Goal: Check status: Check status

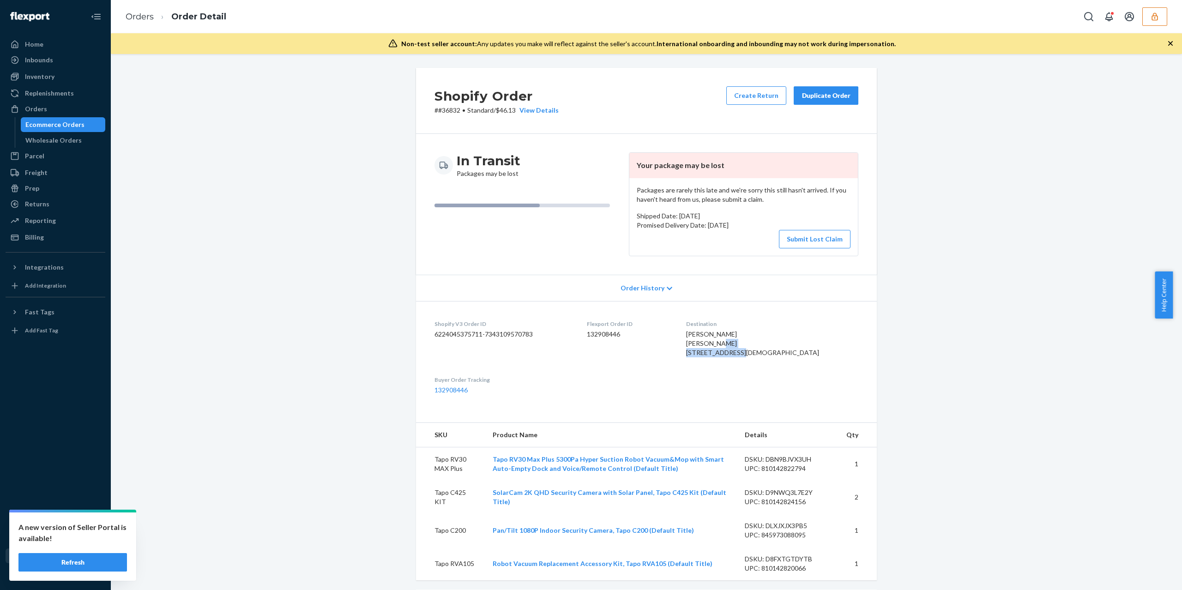
drag, startPoint x: 100, startPoint y: 558, endPoint x: 6, endPoint y: 558, distance: 93.3
click at [100, 558] on button "Refresh" at bounding box center [72, 562] width 109 height 18
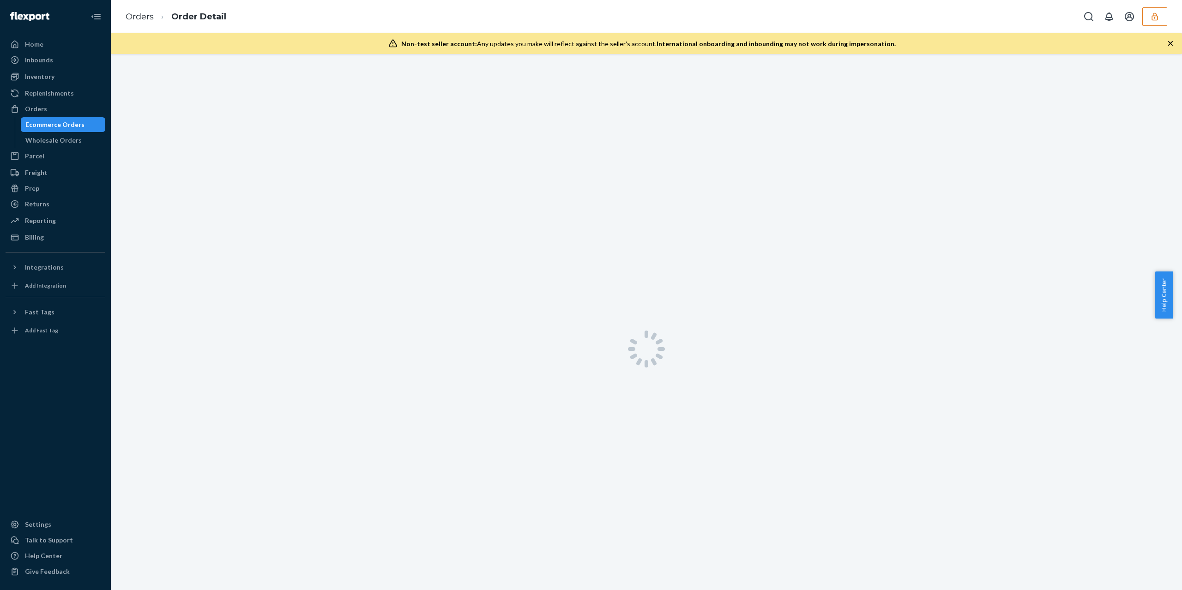
click at [1144, 18] on button "button" at bounding box center [1154, 16] width 25 height 18
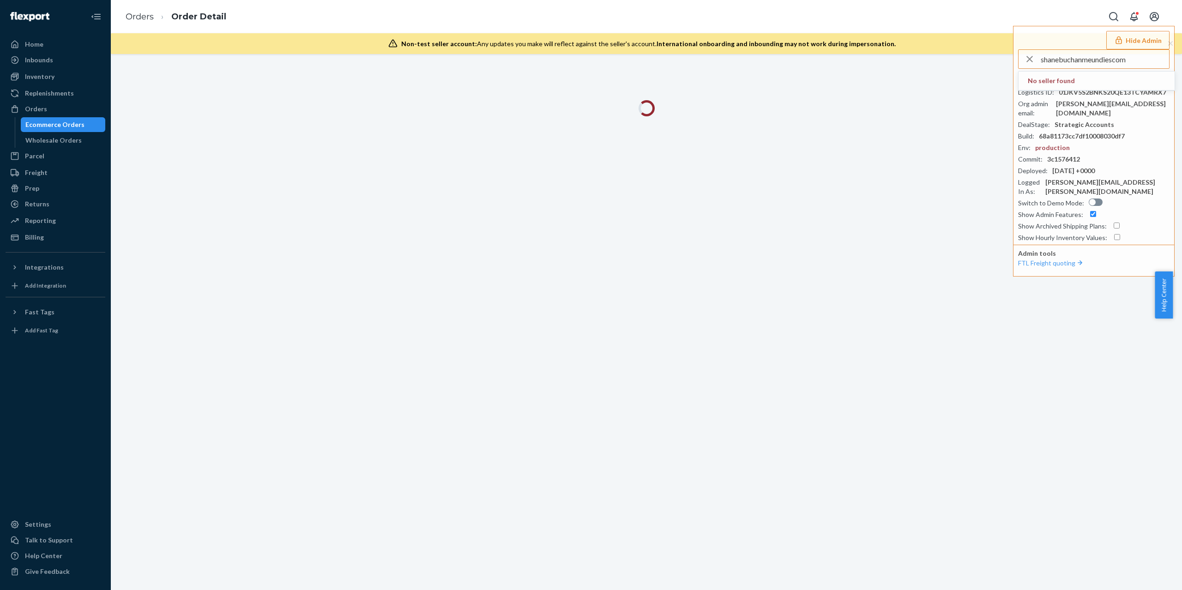
type input "shanebuchanmeundiescom"
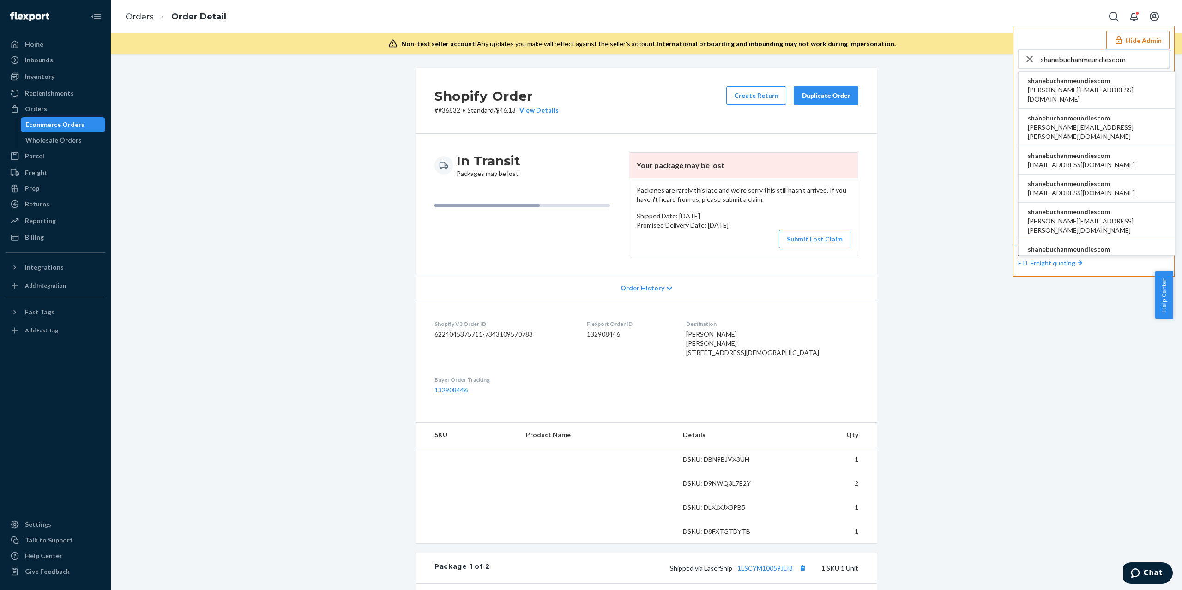
click at [1095, 114] on span "shanebuchanmeundiescom" at bounding box center [1097, 118] width 138 height 9
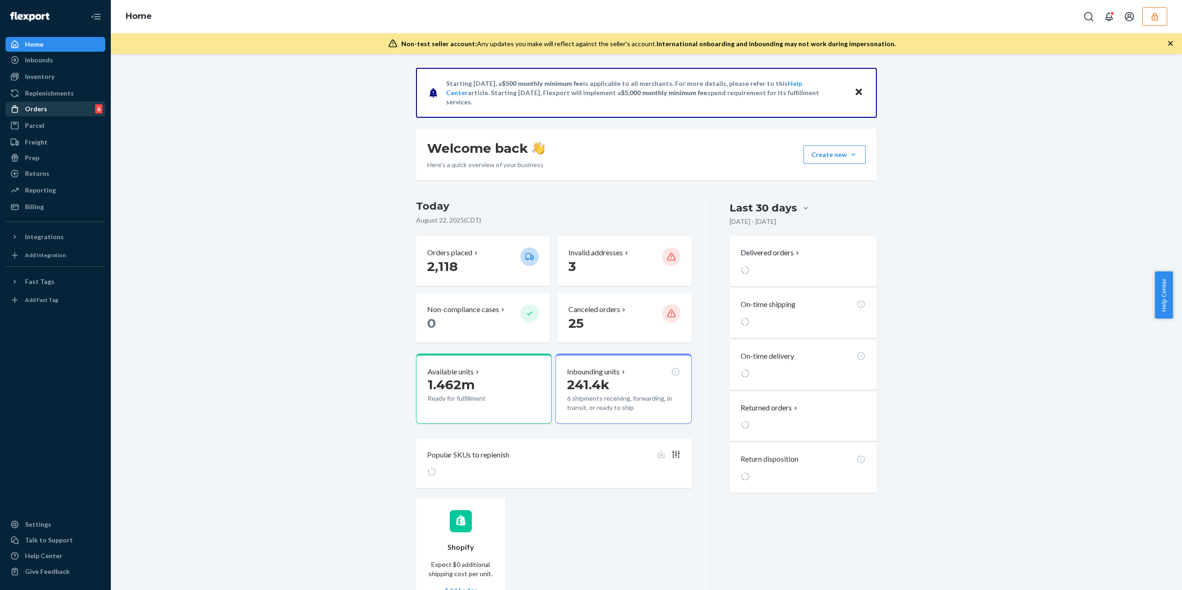
click at [48, 111] on div "Orders 6" at bounding box center [55, 108] width 98 height 13
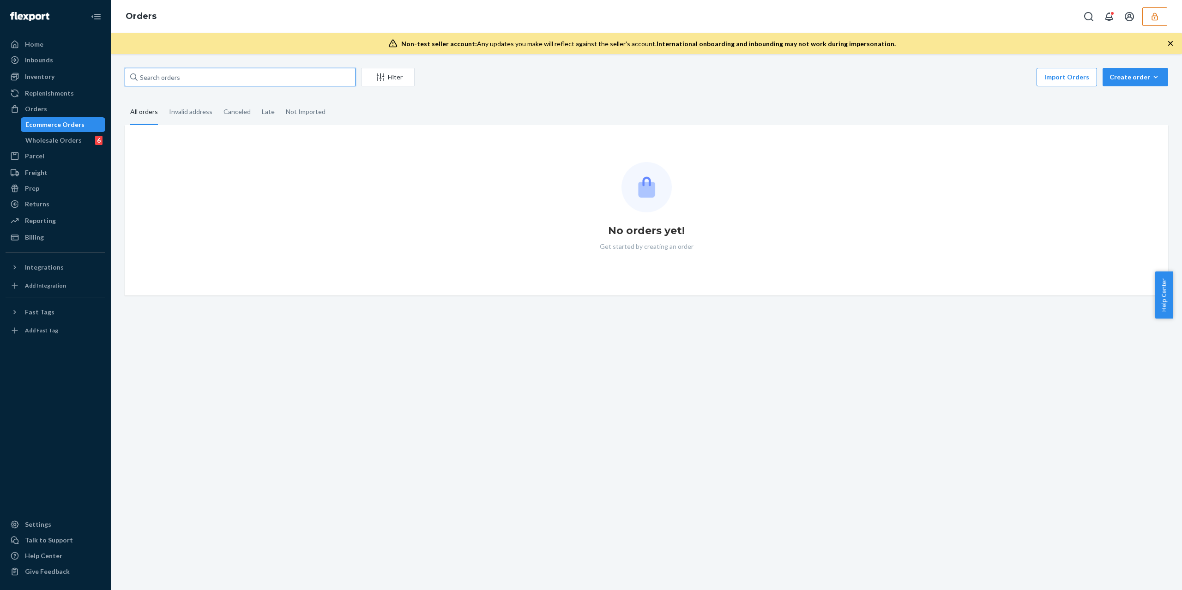
click at [206, 81] on input "text" at bounding box center [240, 77] width 231 height 18
paste input "MU02415448384"
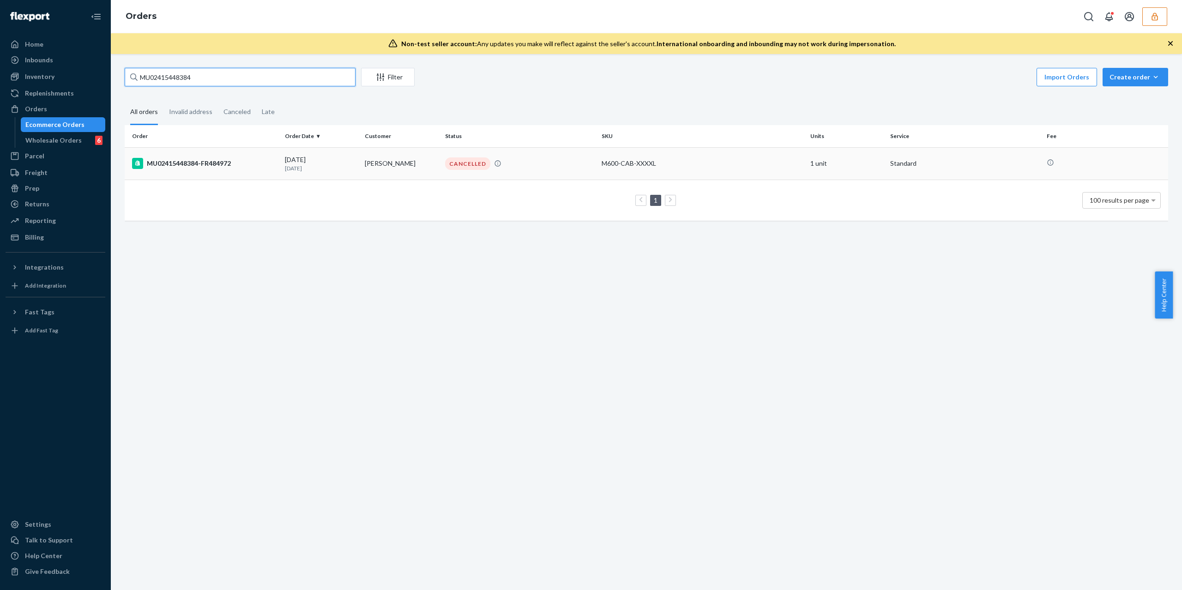
type input "MU02415448384"
click at [181, 156] on td "MU02415448384-FR484972" at bounding box center [203, 163] width 157 height 32
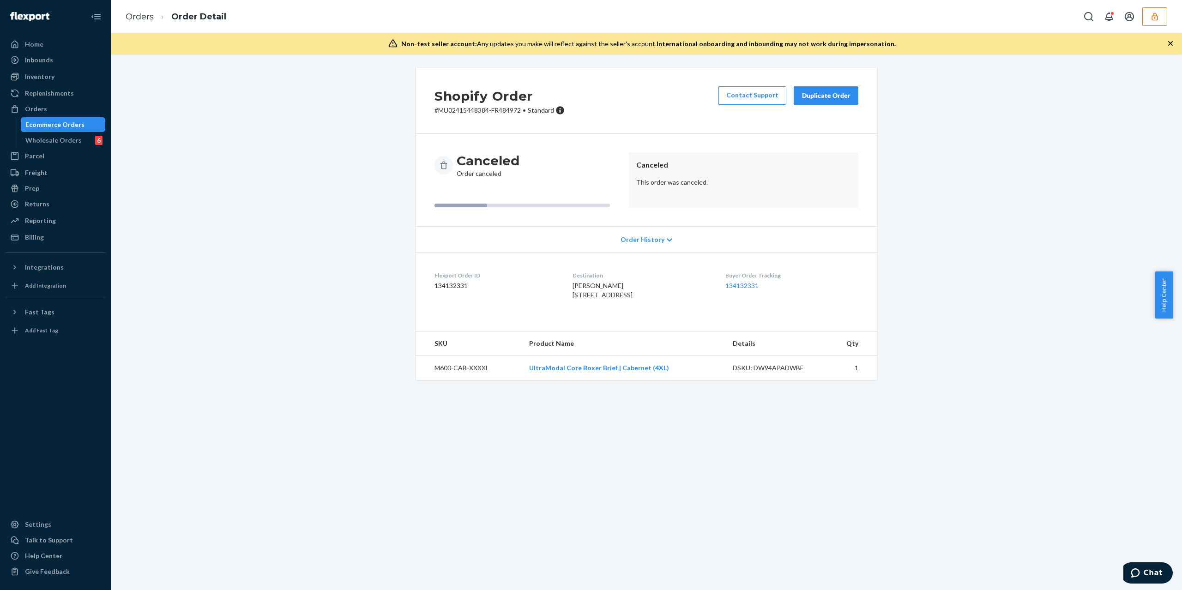
click at [410, 380] on div "Shopify Order # MU02415448384-FR484972 • Standard Contact Support Duplicate Ord…" at bounding box center [646, 224] width 475 height 312
click at [631, 216] on div "Canceled Order canceled Canceled This order was canceled." at bounding box center [646, 180] width 461 height 92
click at [634, 237] on span "Order History" at bounding box center [643, 239] width 44 height 9
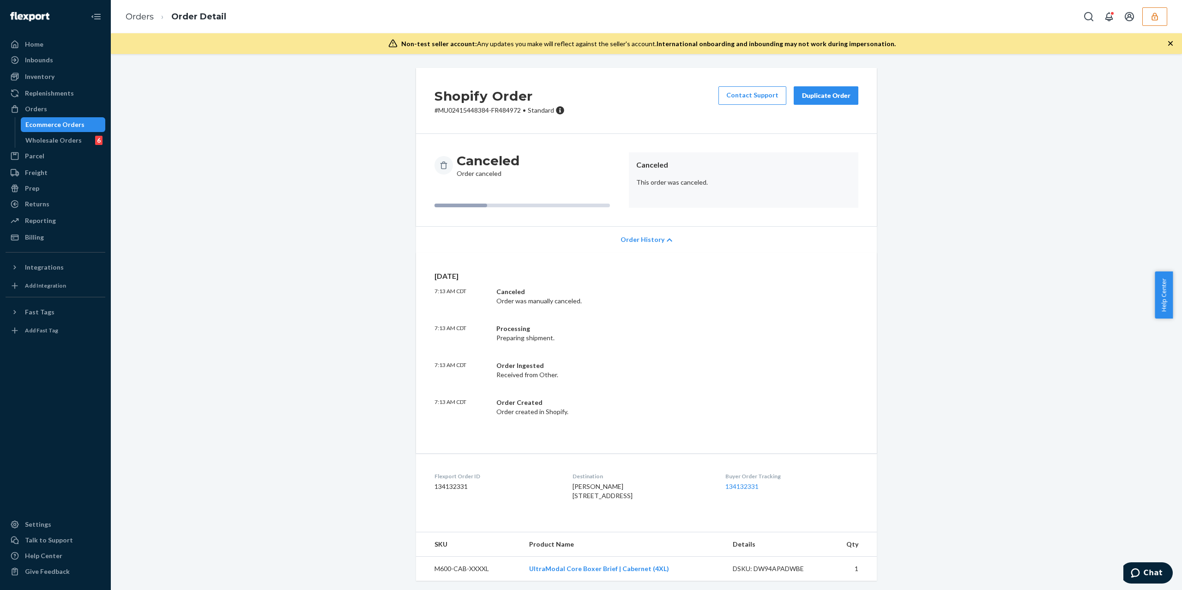
click at [634, 237] on span "Order History" at bounding box center [643, 239] width 44 height 9
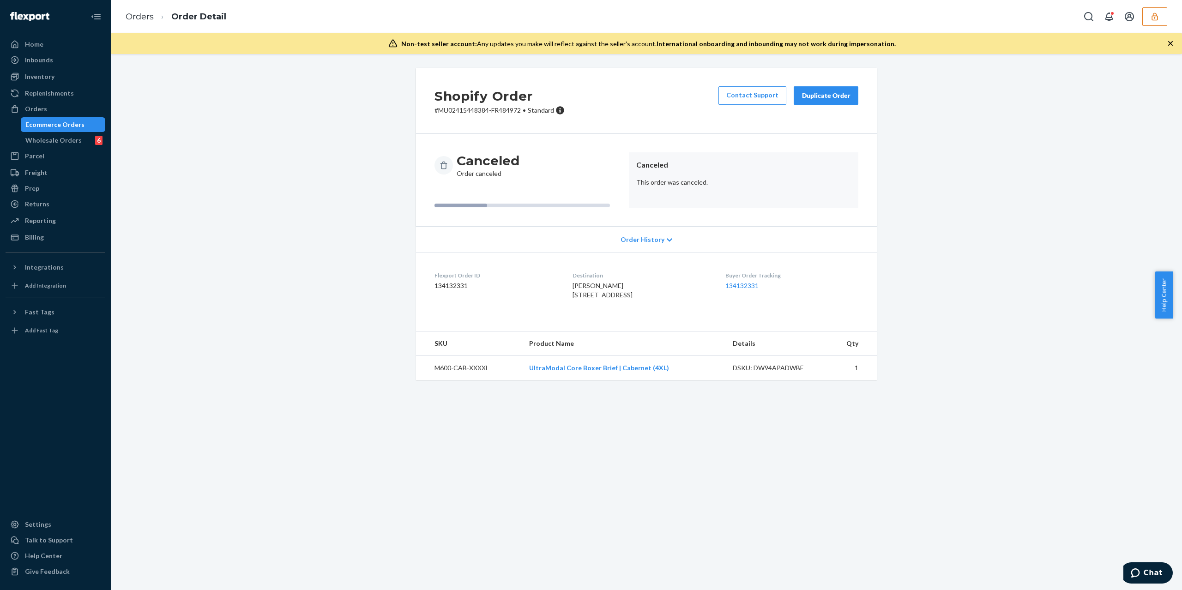
click at [634, 237] on span "Order History" at bounding box center [643, 239] width 44 height 9
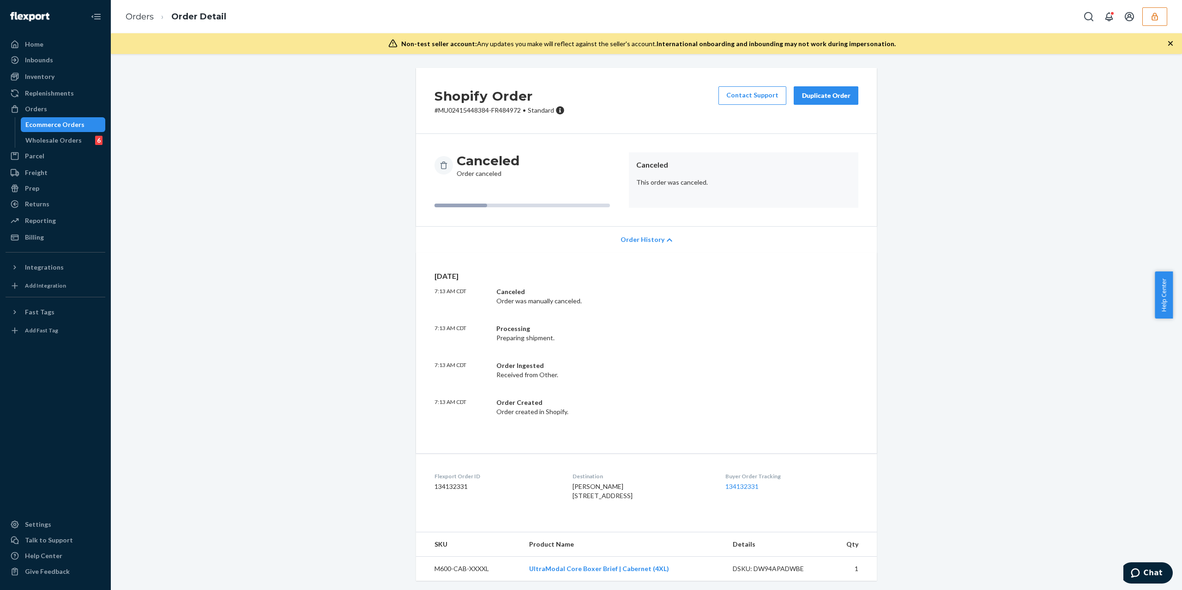
click at [634, 237] on span "Order History" at bounding box center [643, 239] width 44 height 9
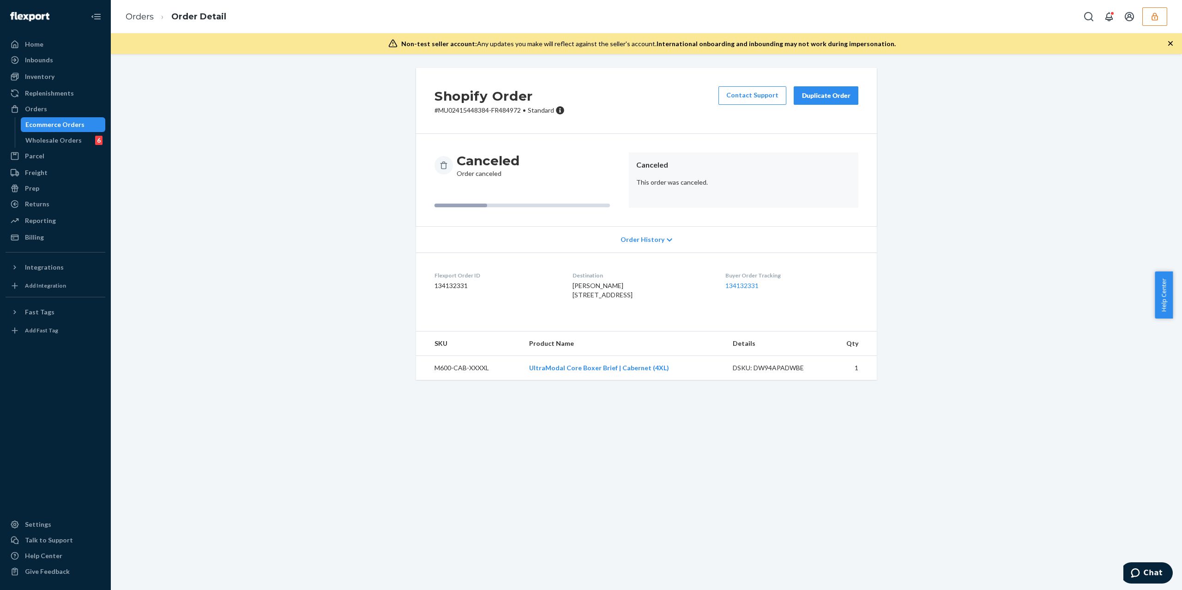
drag, startPoint x: 608, startPoint y: 315, endPoint x: 561, endPoint y: 292, distance: 52.7
click at [561, 292] on dl "Flexport Order ID 134132331 Destination Mario Flores 200 West Mulberry Street 5…" at bounding box center [646, 287] width 461 height 69
copy span "200 West Mulberry Street 5 Crystal Lake, IL"
click at [75, 127] on div "Ecommerce Orders" at bounding box center [54, 124] width 59 height 9
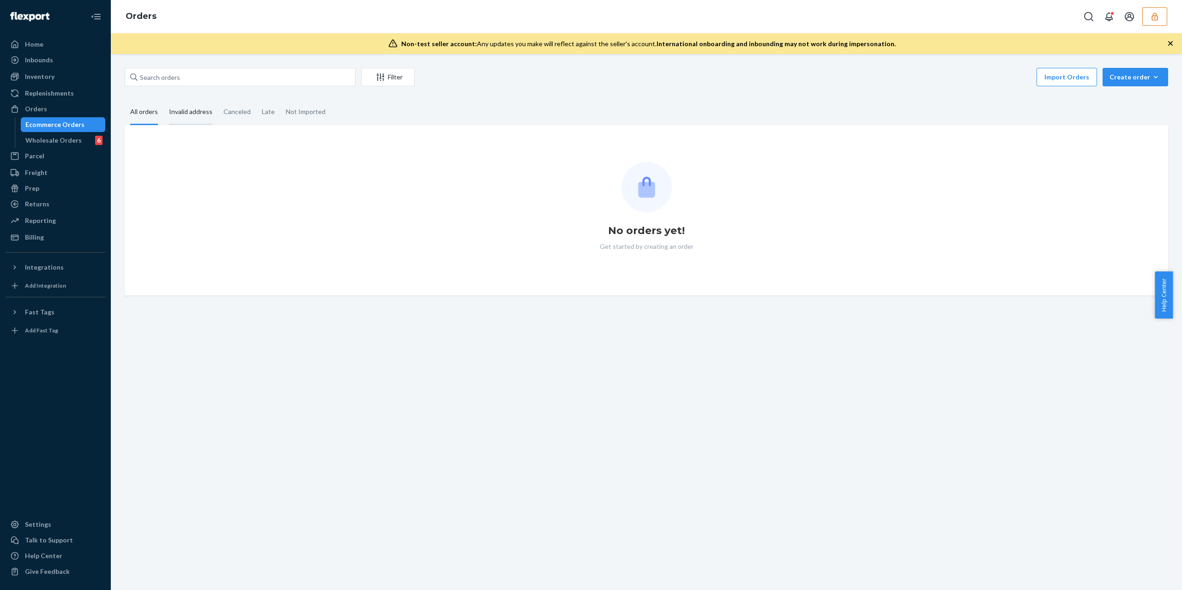
click at [194, 108] on div "Invalid address" at bounding box center [190, 112] width 43 height 25
click at [163, 100] on input "Invalid address" at bounding box center [163, 100] width 0 height 0
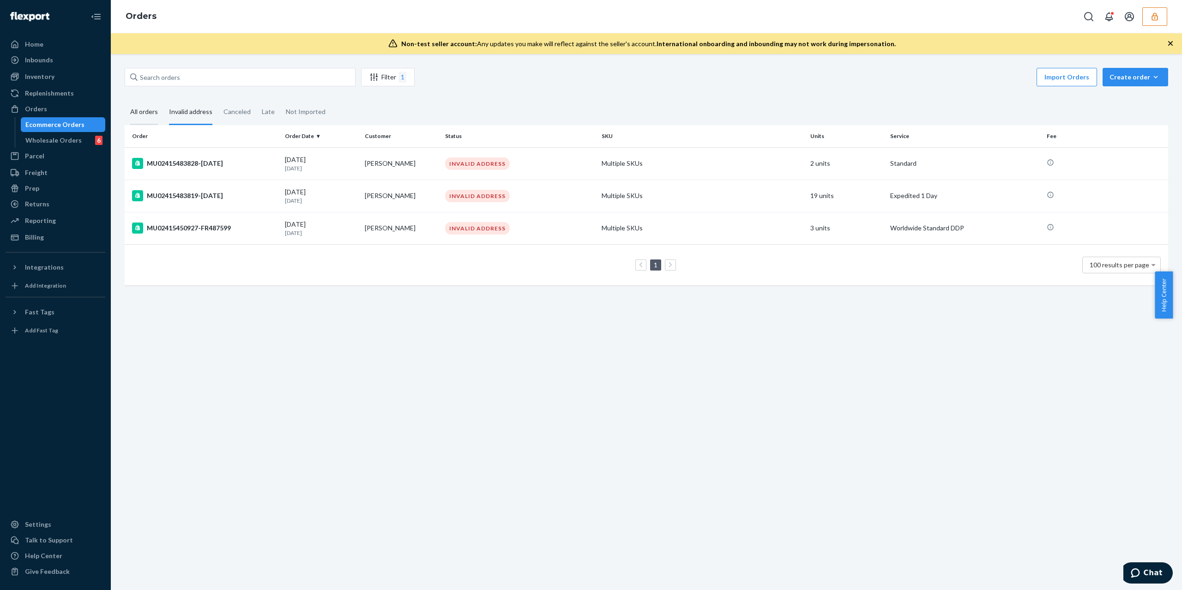
click at [135, 112] on div "All orders" at bounding box center [144, 112] width 28 height 25
click at [125, 100] on input "All orders" at bounding box center [125, 100] width 0 height 0
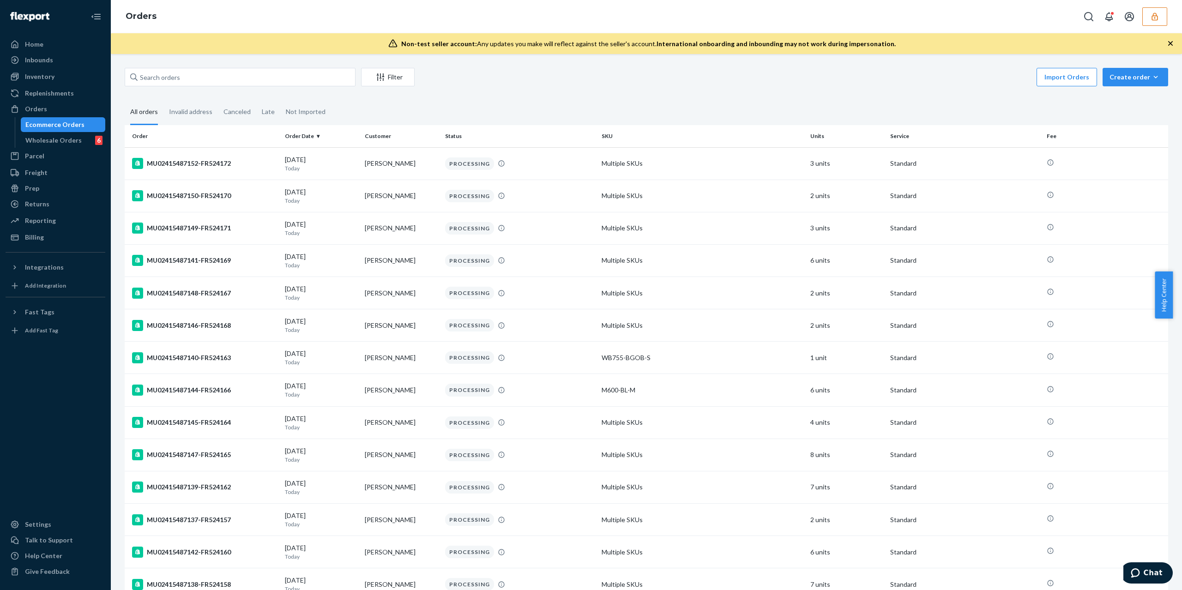
click at [1163, 21] on button "button" at bounding box center [1154, 16] width 25 height 18
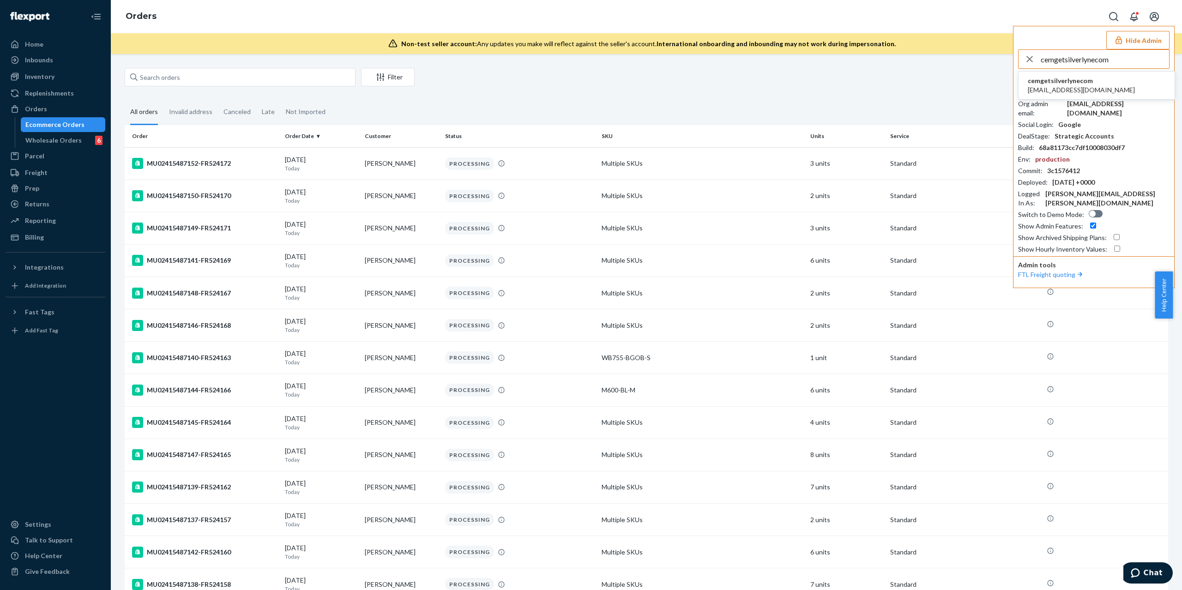
type input "cemgetsilverlynecom"
click at [1076, 87] on span "[EMAIL_ADDRESS][DOMAIN_NAME]" at bounding box center [1081, 89] width 107 height 9
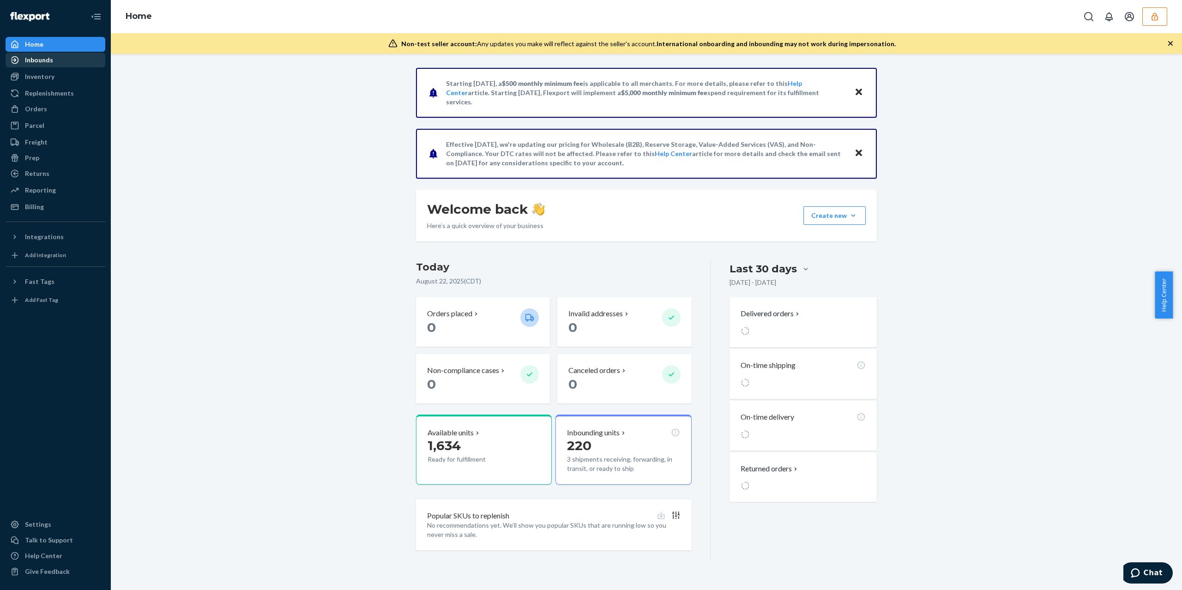
click at [45, 63] on div "Inbounds" at bounding box center [39, 59] width 28 height 9
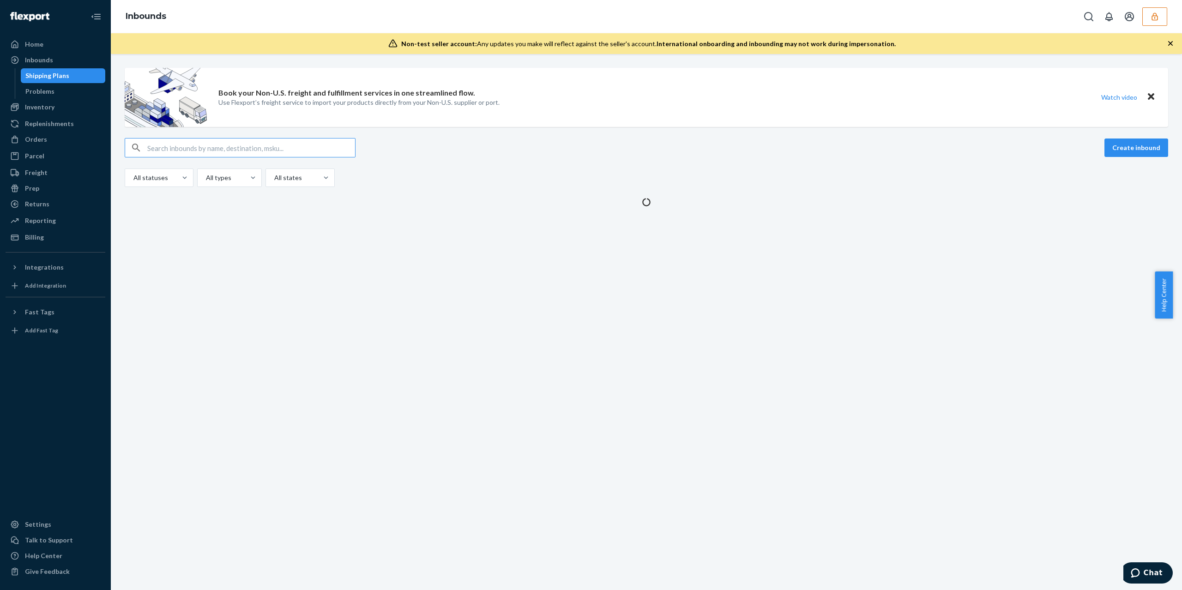
click at [208, 152] on input "text" at bounding box center [251, 148] width 208 height 18
type input "1196672"
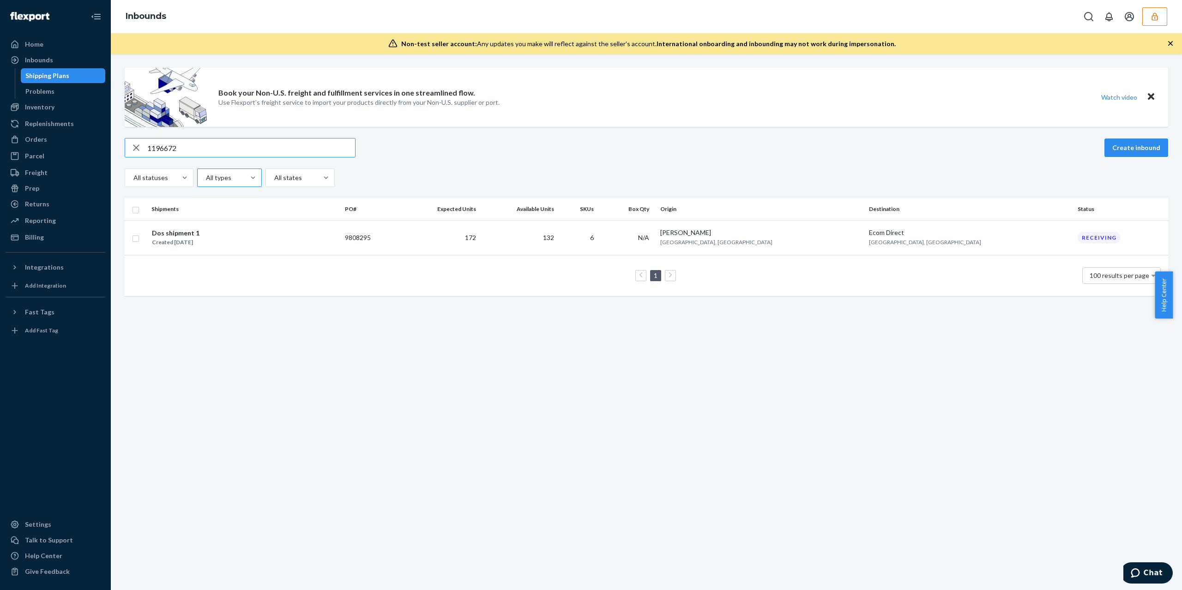
type input "1196672"
click at [208, 231] on div "Dos shipment 1 Created [DATE]" at bounding box center [244, 237] width 186 height 19
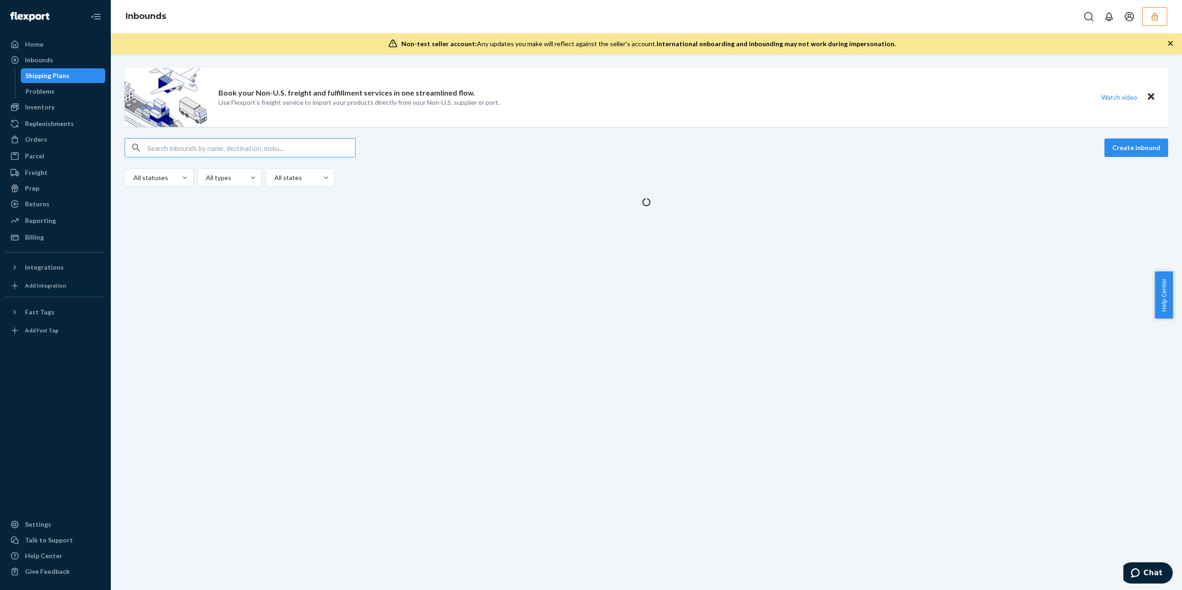
click at [197, 141] on input "text" at bounding box center [251, 148] width 208 height 18
type input ""Thank you for reaching out to Flexport Support Chat. [PERSON_NAME] here! ""
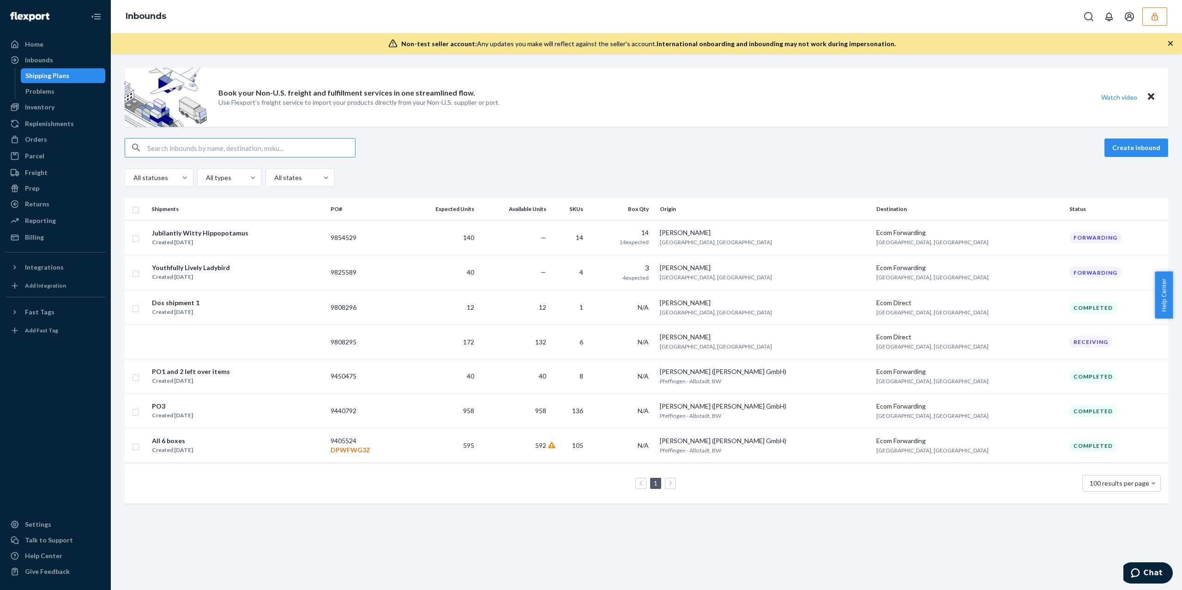
click at [275, 153] on input "text" at bounding box center [251, 148] width 208 height 18
click at [273, 150] on input "text" at bounding box center [251, 148] width 208 height 18
paste input "1196672"
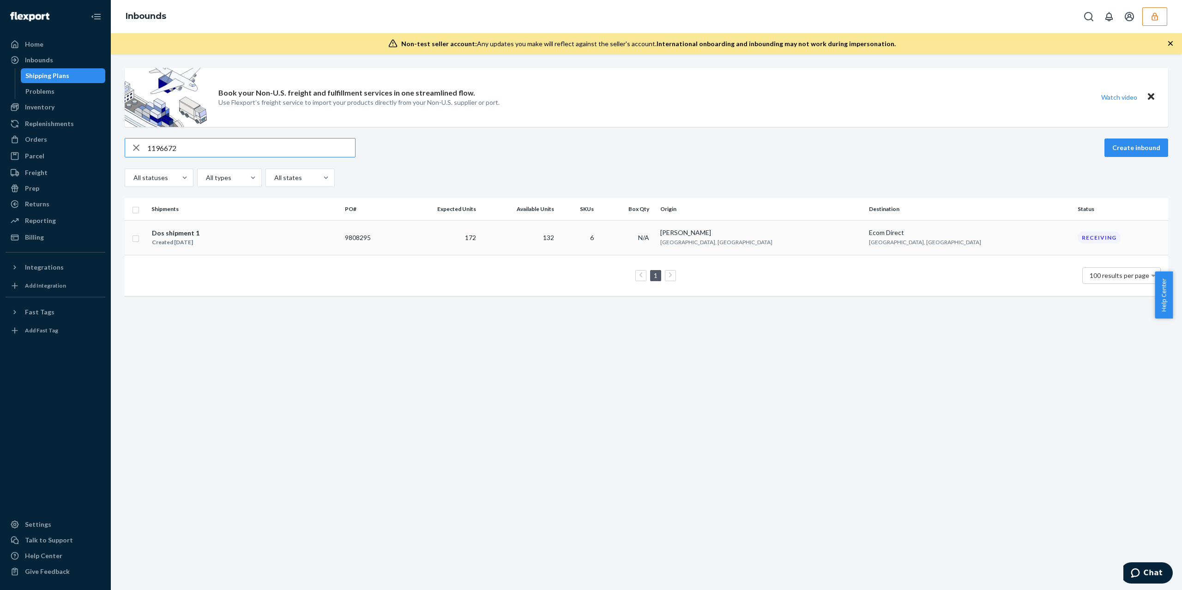
type input "1196672"
click at [479, 238] on td "172" at bounding box center [439, 237] width 80 height 35
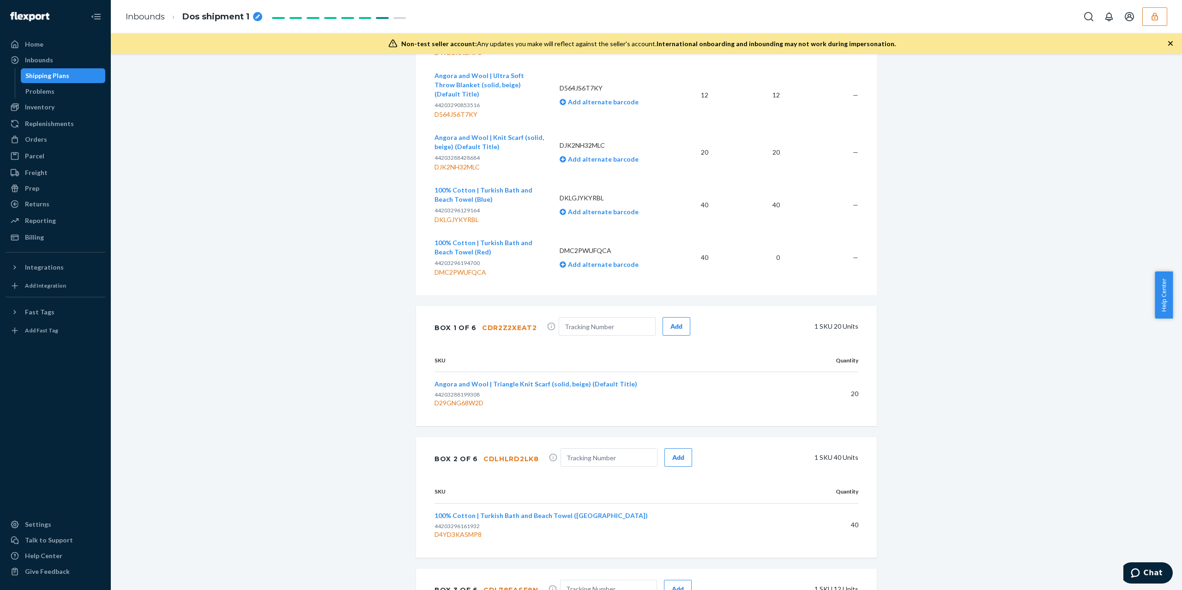
scroll to position [431, 0]
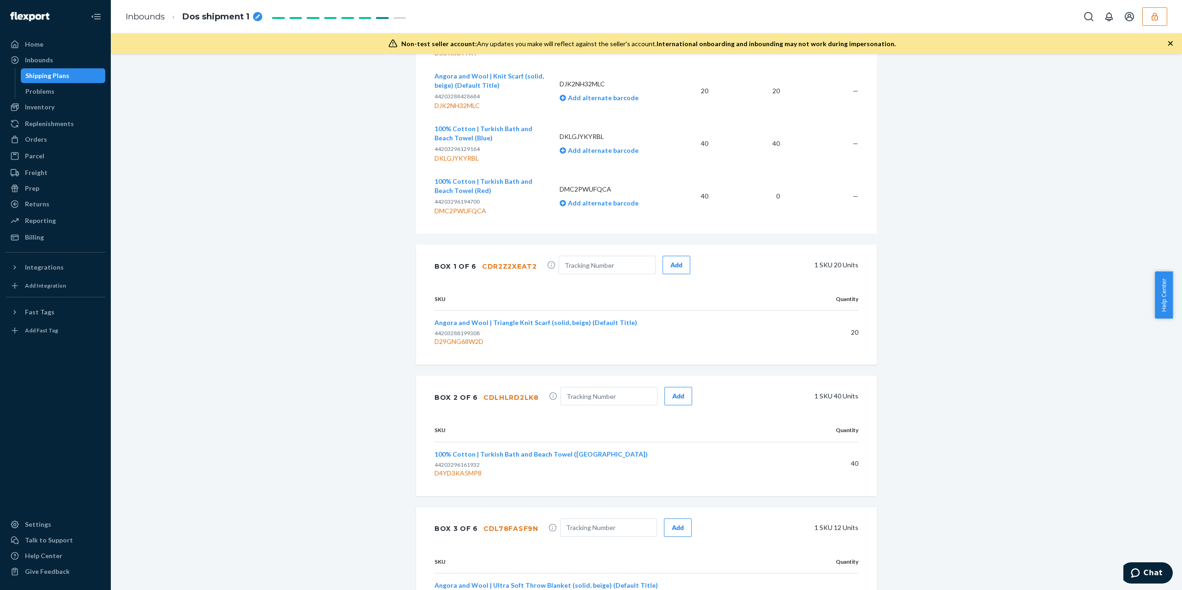
click at [595, 185] on p "DMC2PWUFQCA" at bounding box center [611, 189] width 103 height 9
copy p "DMC2PWUFQCA"
click at [955, 320] on div "Shipment 1 San Bernardino , CA Shipment 2 Phillipsburg , NJ Shipment #1 Receivi…" at bounding box center [646, 344] width 1057 height 1414
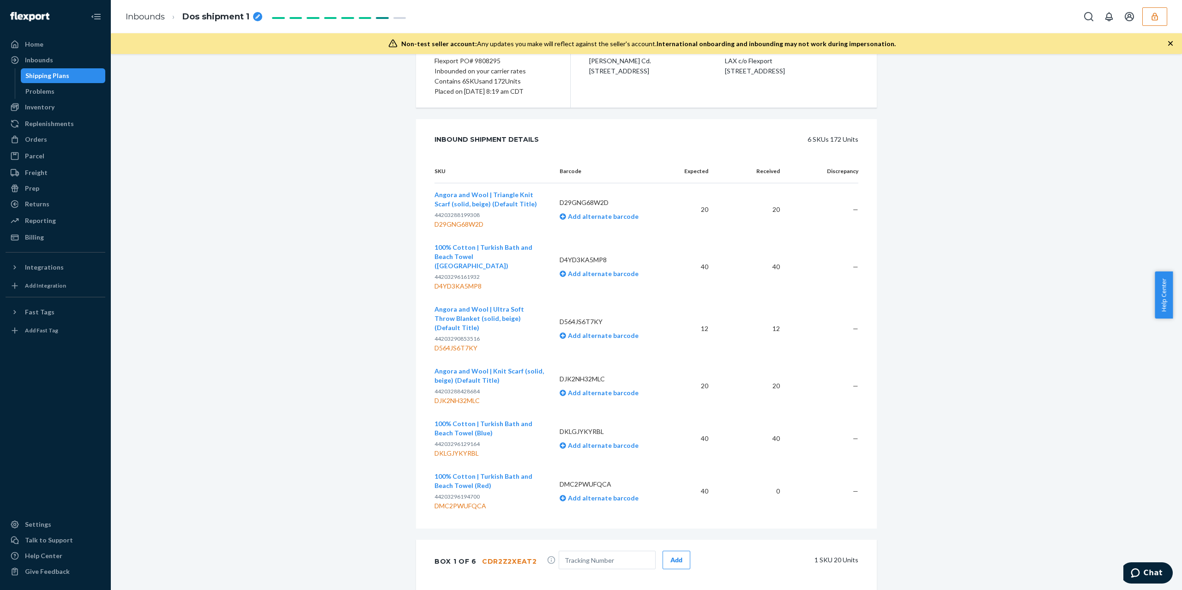
scroll to position [259, 0]
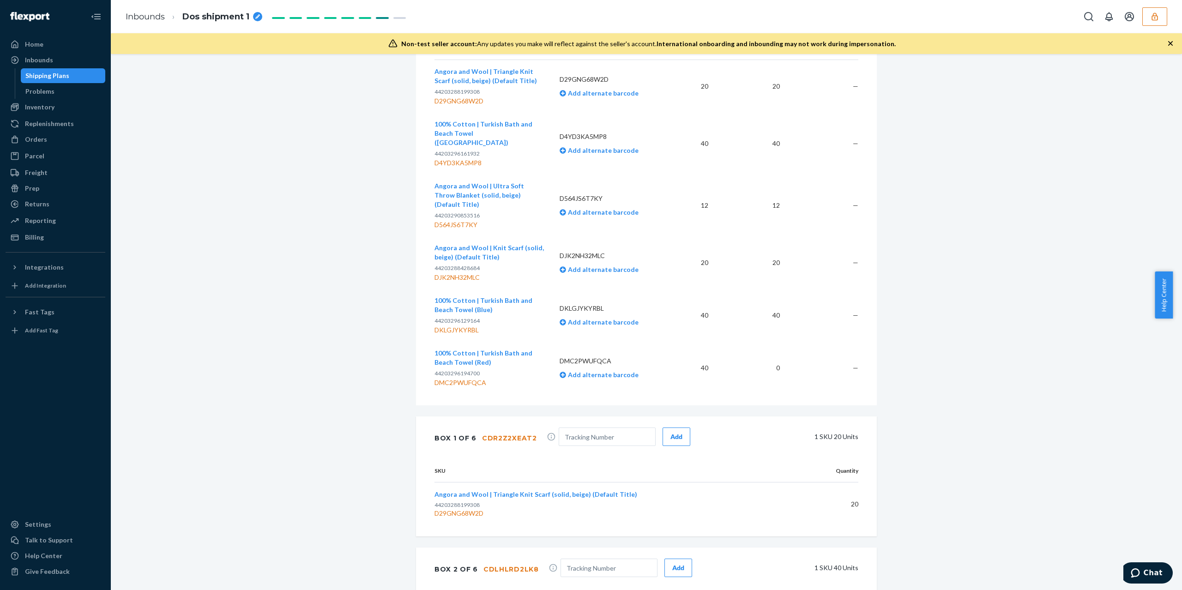
click at [466, 378] on div "DMC2PWUFQCA" at bounding box center [489, 382] width 110 height 9
copy div "DMC2PWUFQCA"
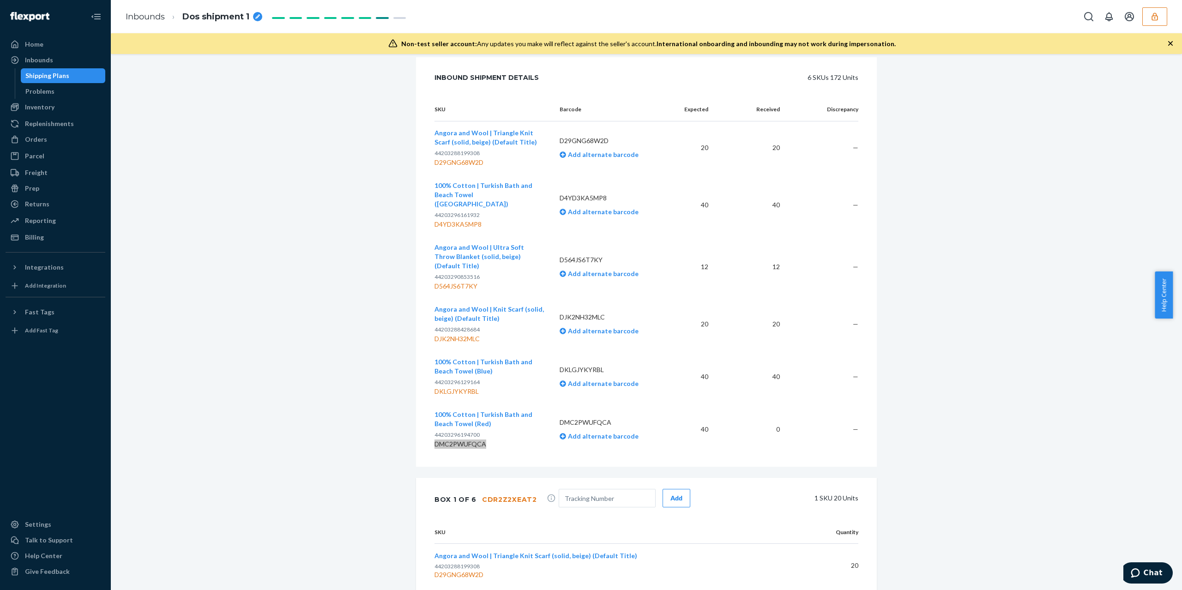
scroll to position [0, 0]
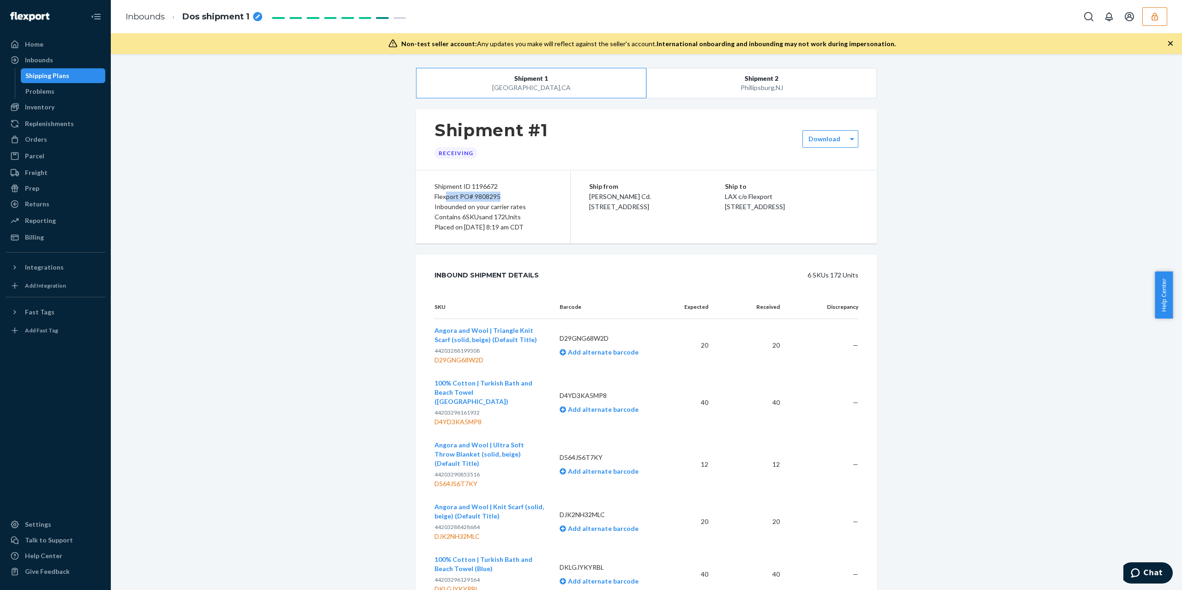
drag, startPoint x: 499, startPoint y: 195, endPoint x: 440, endPoint y: 193, distance: 58.2
click at [440, 193] on div "Flexport PO# 9808295" at bounding box center [492, 197] width 117 height 10
click at [486, 192] on div "Flexport PO# 9808295" at bounding box center [492, 197] width 117 height 10
drag, startPoint x: 499, startPoint y: 196, endPoint x: 429, endPoint y: 190, distance: 69.9
click at [429, 190] on div "Shipment ID 1196672 Flexport PO# 9808295 Inbounded on your carrier rates Contai…" at bounding box center [493, 206] width 155 height 73
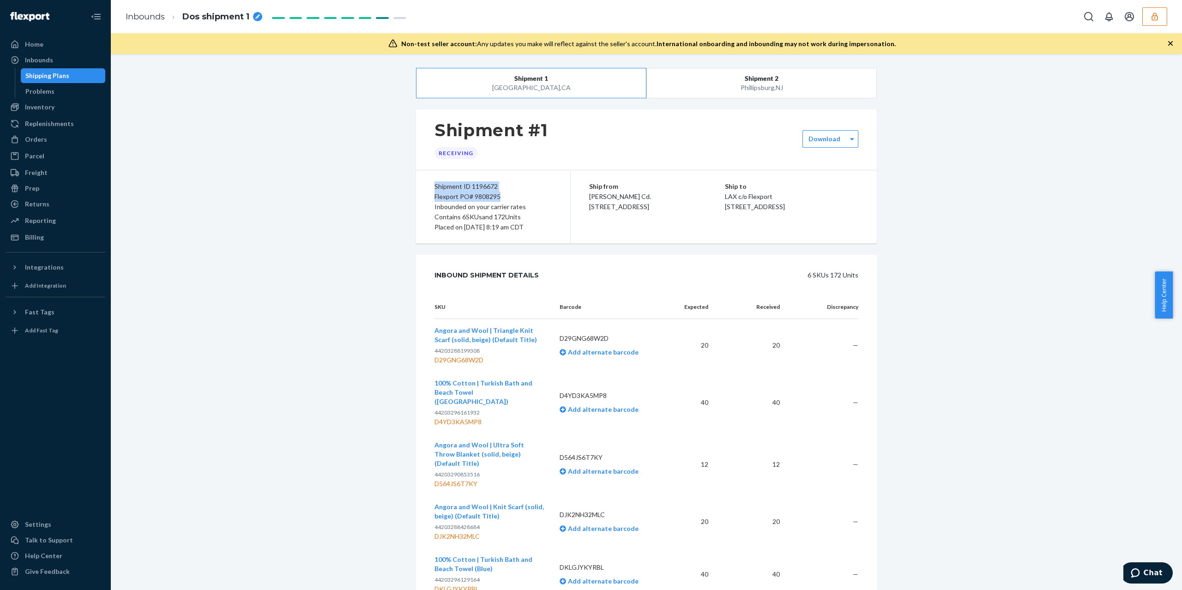
copy div "Shipment ID 1196672 Flexport PO# 9808295"
click at [1158, 21] on button "button" at bounding box center [1154, 16] width 25 height 18
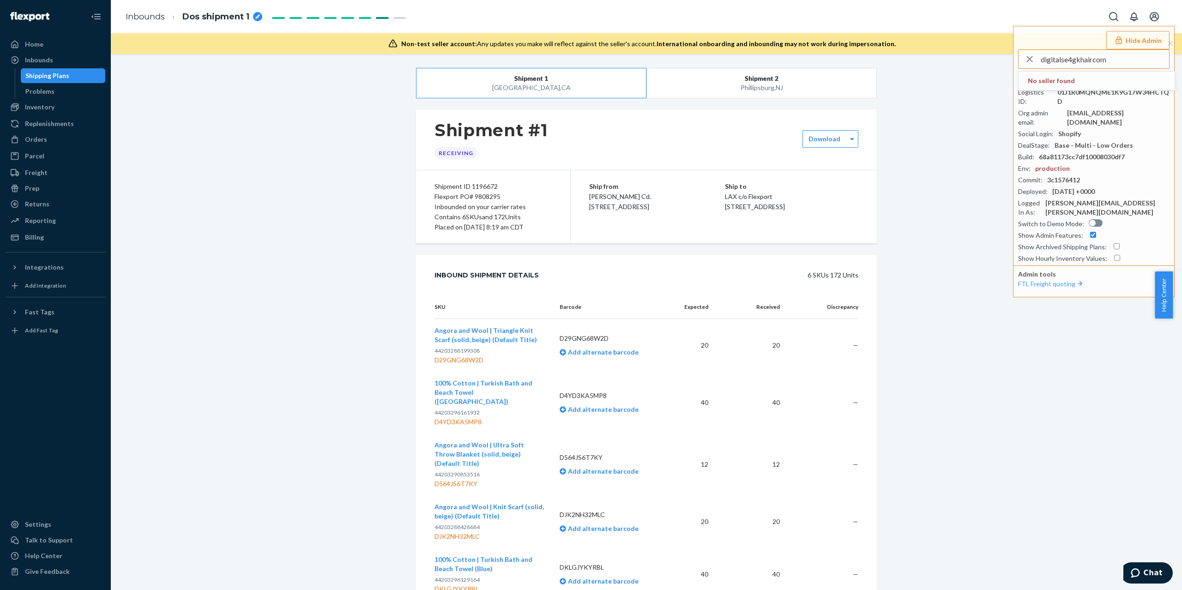
type input "digitalse4gkhaircom"
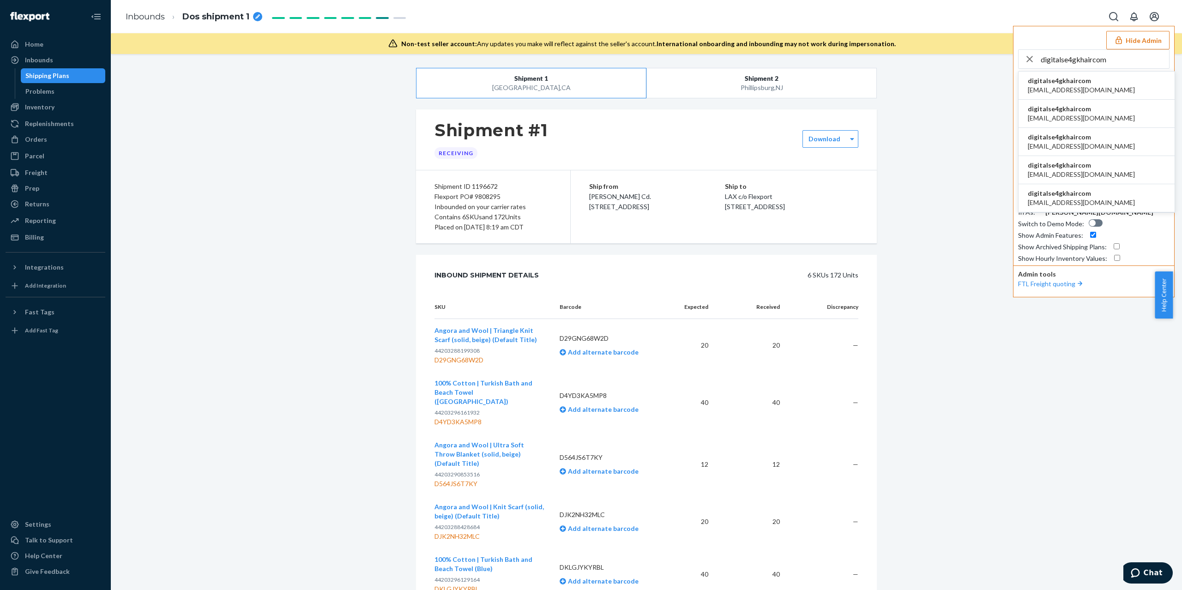
drag, startPoint x: 1091, startPoint y: 124, endPoint x: 1094, endPoint y: 145, distance: 20.9
click at [1091, 128] on ul "digitalse4gkhaircom csr4@gkhair.com digitalse4gkhaircom digital.sales@gkhair.co…" at bounding box center [1096, 142] width 157 height 142
click at [1099, 171] on li "digitalse4gkhaircom payable@gkhair.com" at bounding box center [1097, 170] width 156 height 28
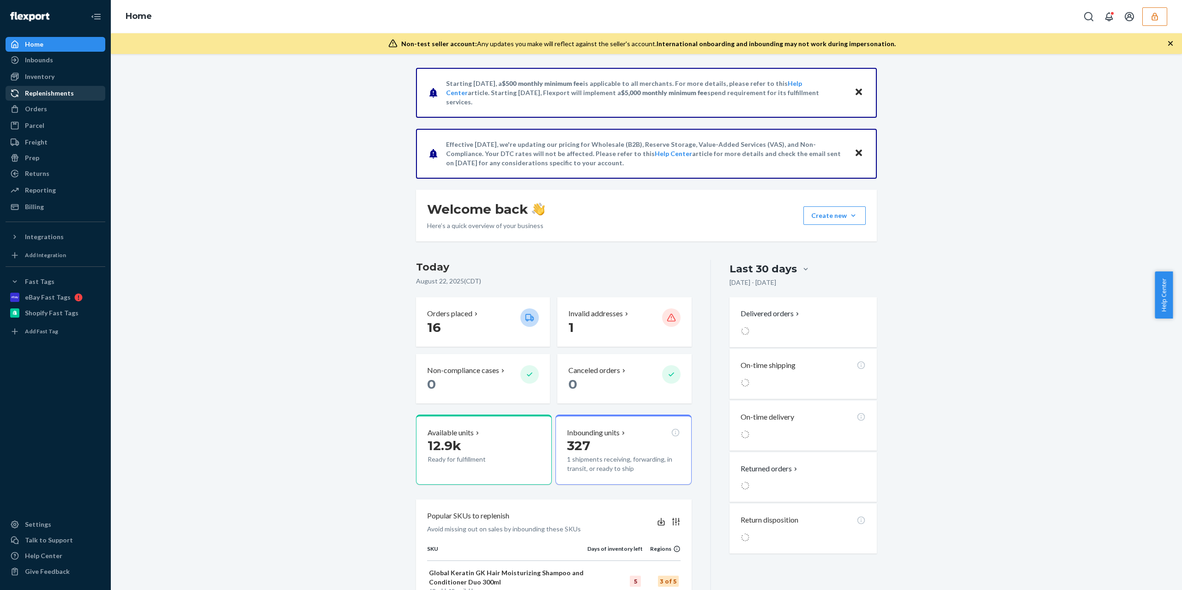
click at [58, 100] on link "Replenishments" at bounding box center [56, 93] width 100 height 15
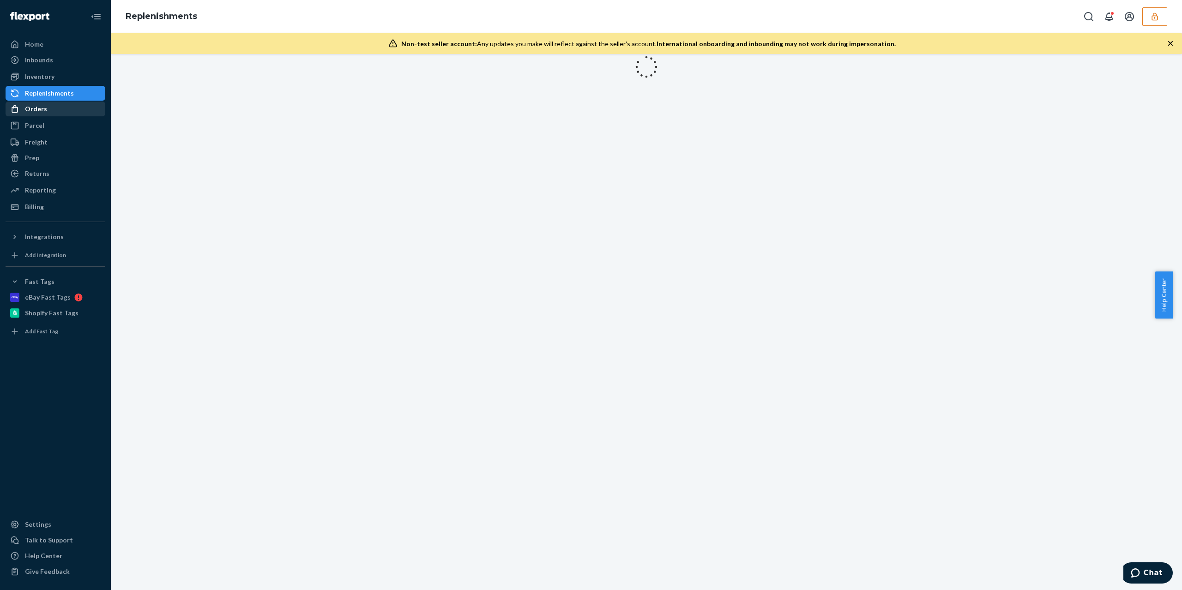
click at [58, 109] on div "Orders" at bounding box center [55, 108] width 98 height 13
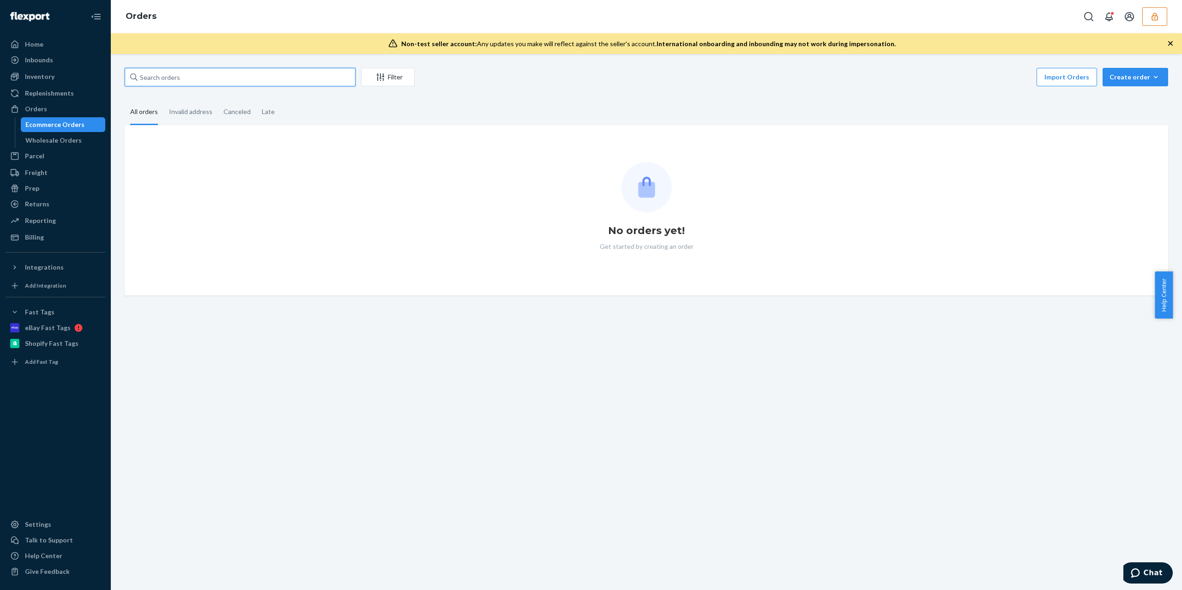
click at [185, 78] on input "text" at bounding box center [240, 77] width 231 height 18
paste input "GKUS66607"
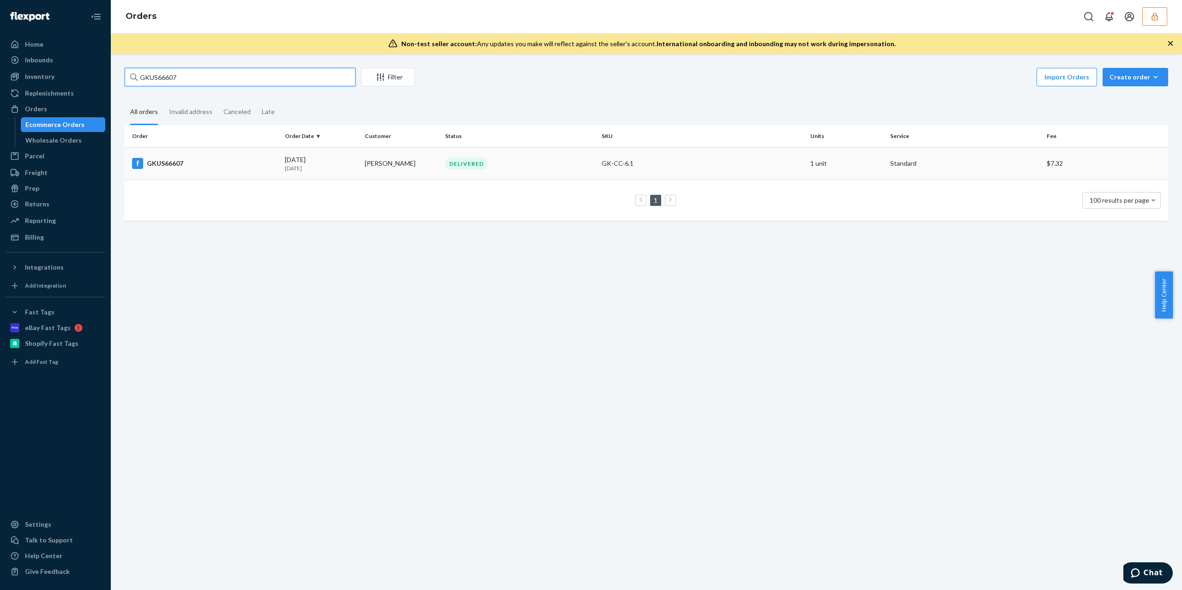
type input "GKUS66607"
click at [223, 165] on div "GKUS66607" at bounding box center [204, 163] width 145 height 11
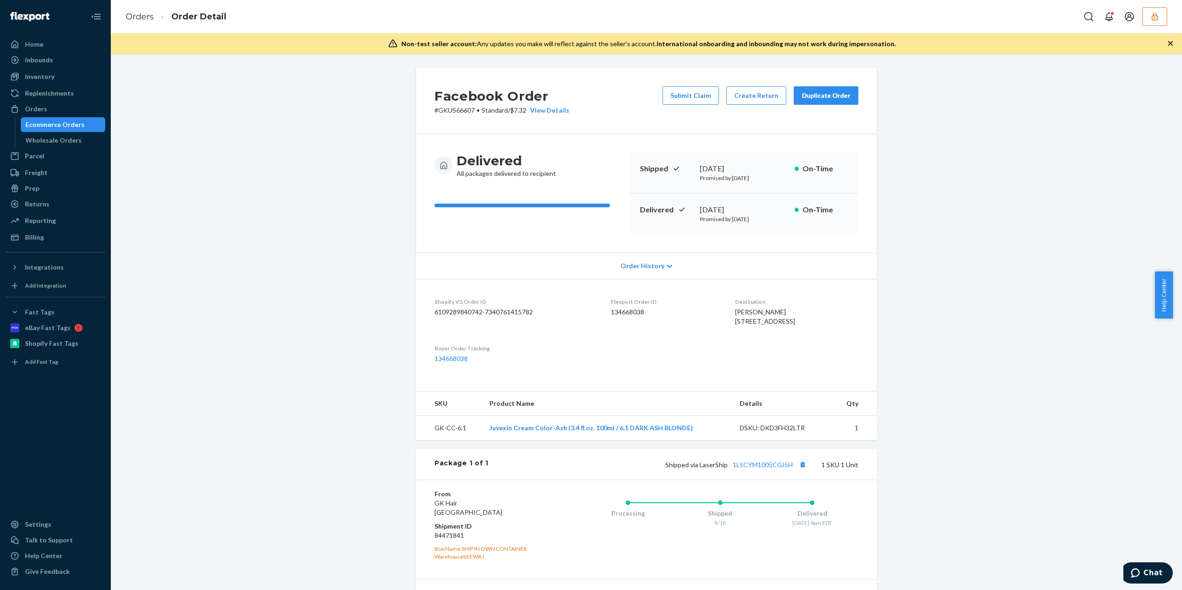
click at [772, 470] on div "Shipped via LaserShip 1LSCYM1005CGI5H 1 SKU 1 Unit" at bounding box center [673, 464] width 370 height 12
click at [769, 469] on link "1LSCYM1005CGI5H" at bounding box center [763, 465] width 60 height 8
click at [1172, 18] on div "Orders Order Detail" at bounding box center [646, 16] width 1071 height 33
click at [1160, 15] on button "button" at bounding box center [1154, 16] width 25 height 18
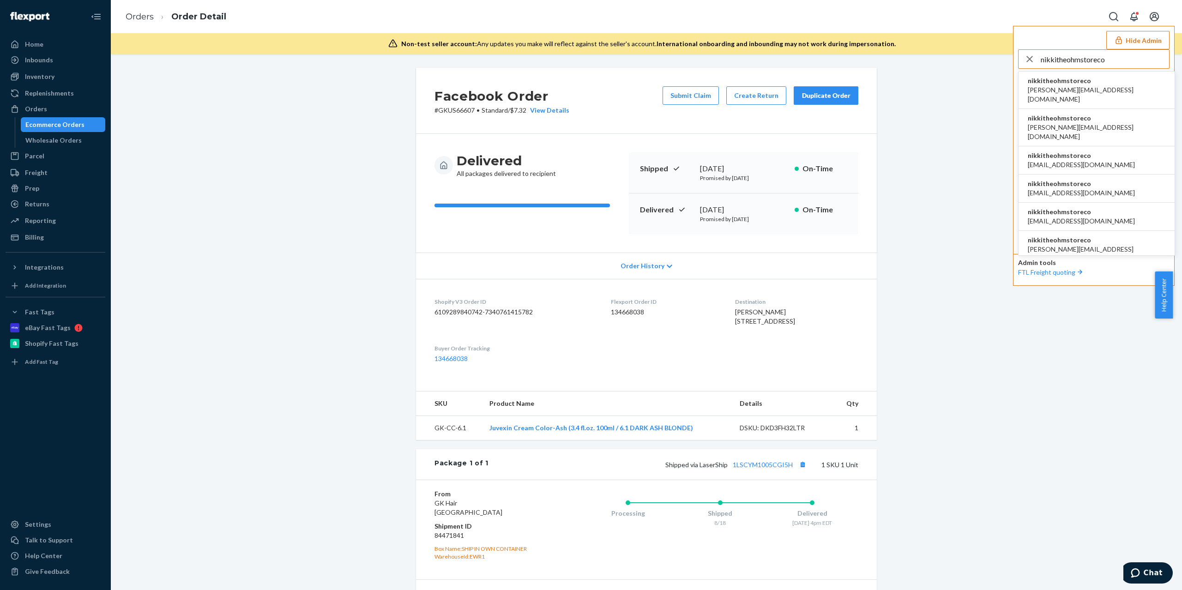
type input "nikkitheohmstoreco"
click at [1065, 146] on li "nikkitheohmstoreco hello@theohmstore.co" at bounding box center [1097, 160] width 156 height 28
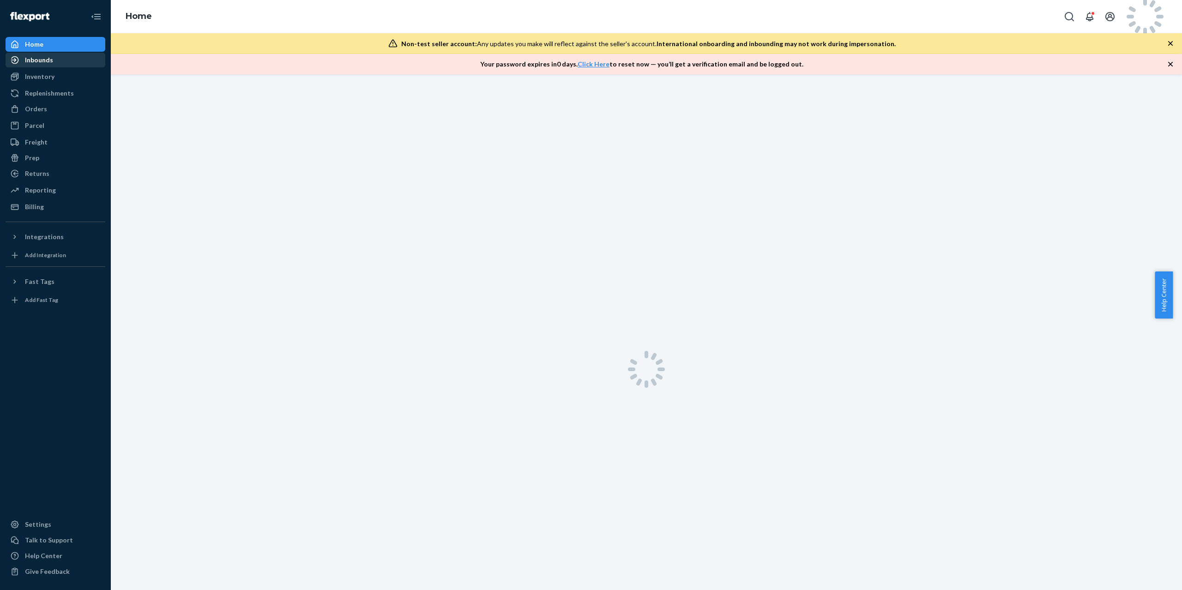
click at [45, 65] on div "Inbounds" at bounding box center [55, 60] width 98 height 13
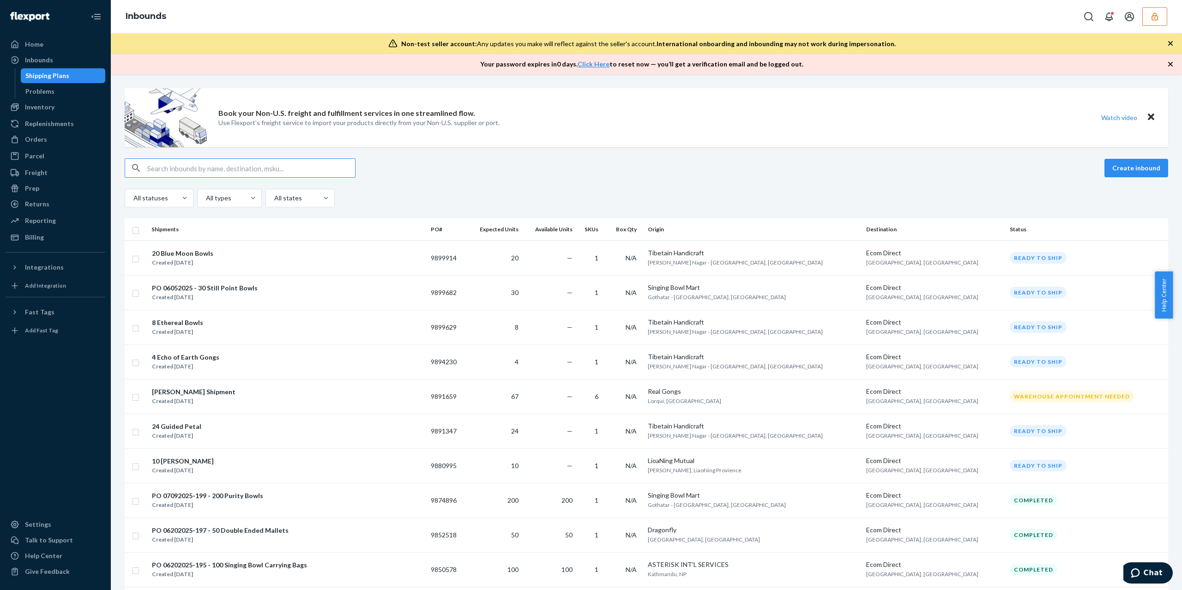
click at [241, 167] on input "text" at bounding box center [251, 168] width 208 height 18
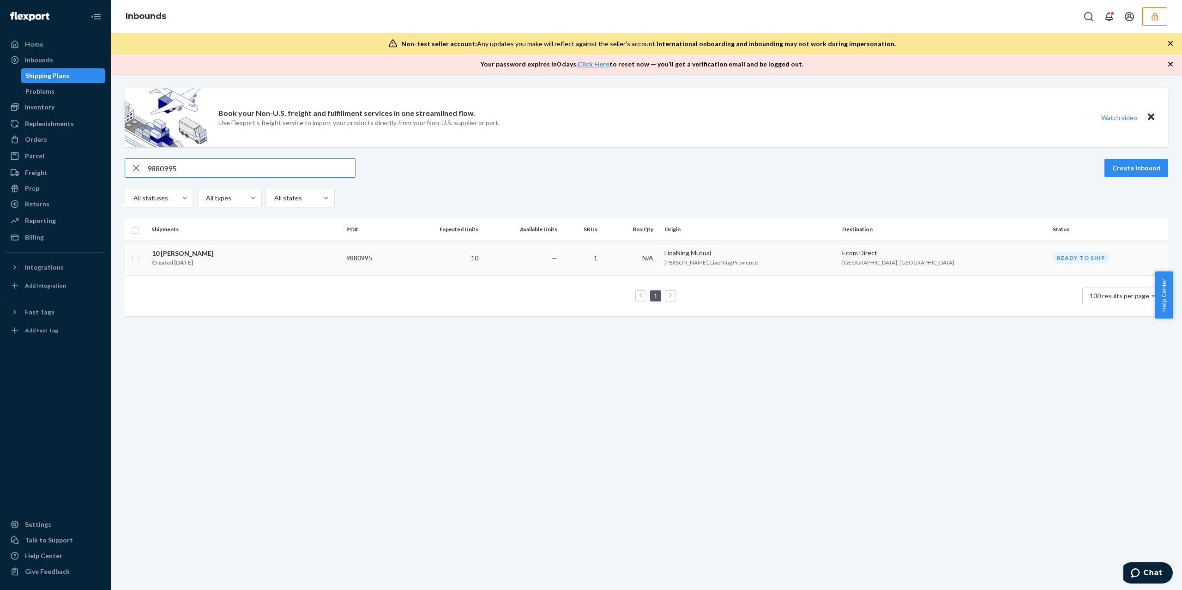
type input "9880995"
click at [266, 258] on div "10 Crystal Harps Created Jul 31, 2025" at bounding box center [244, 257] width 187 height 19
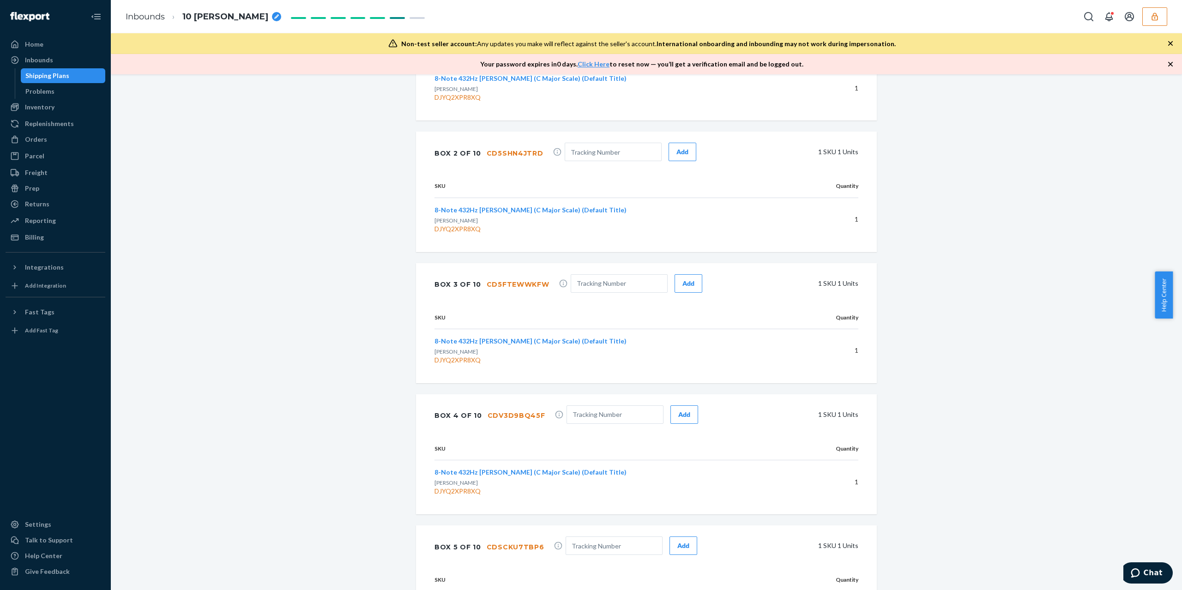
scroll to position [106, 0]
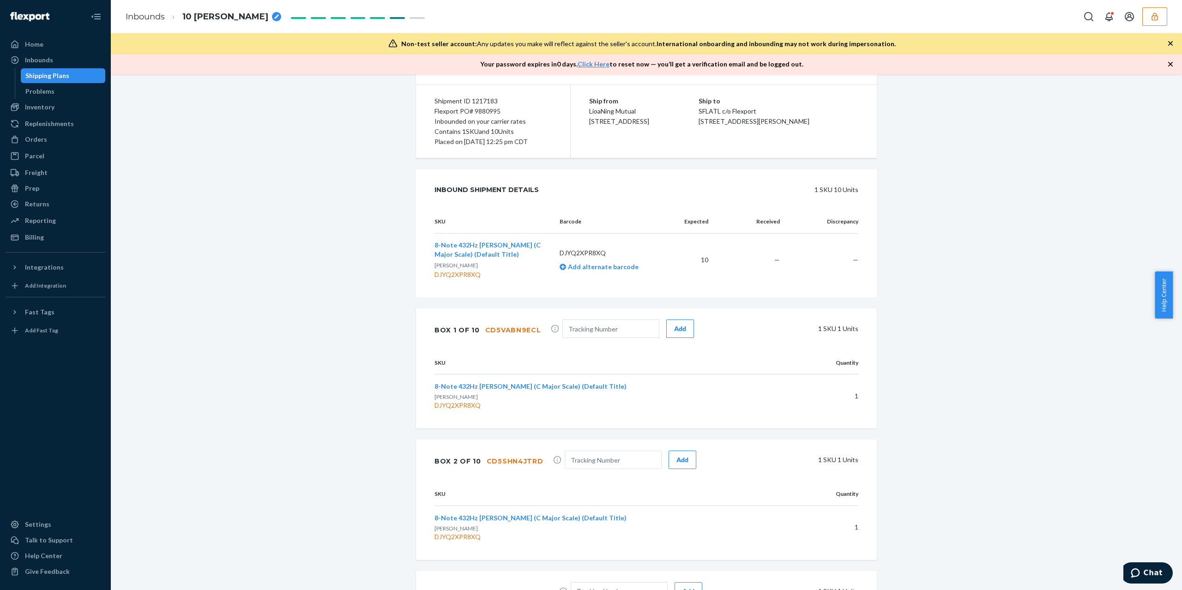
click at [451, 246] on span "8-Note 432Hz [PERSON_NAME] (C Major Scale) (Default Title)" at bounding box center [487, 249] width 106 height 17
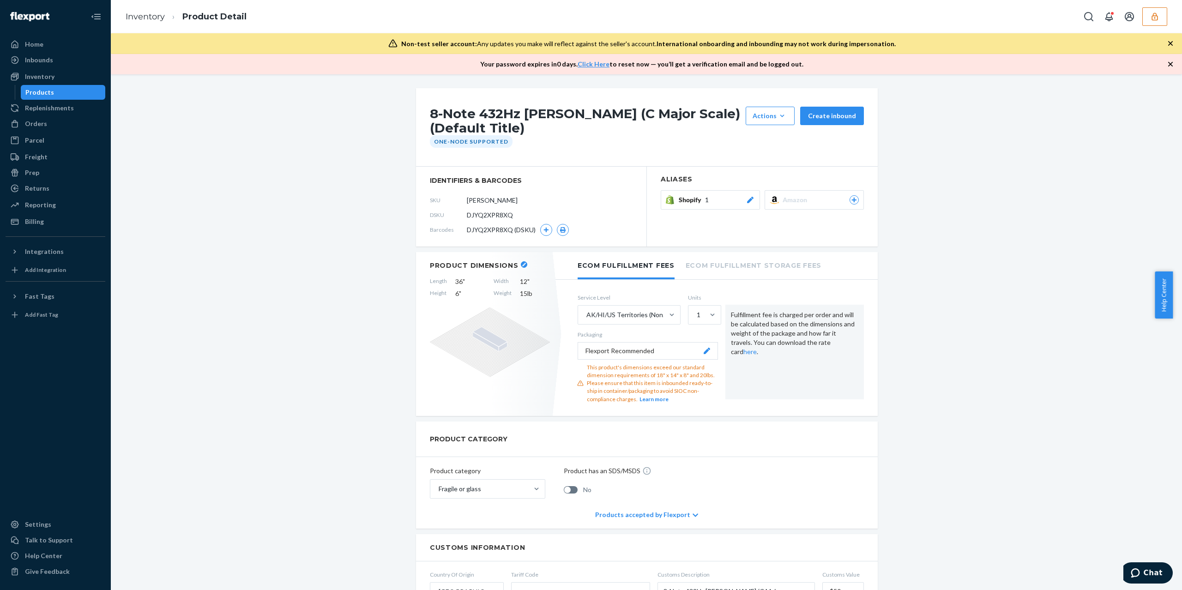
click at [492, 218] on span "DJYQ2XPR8XQ" at bounding box center [490, 215] width 46 height 9
copy span "DJYQ2XPR8XQ"
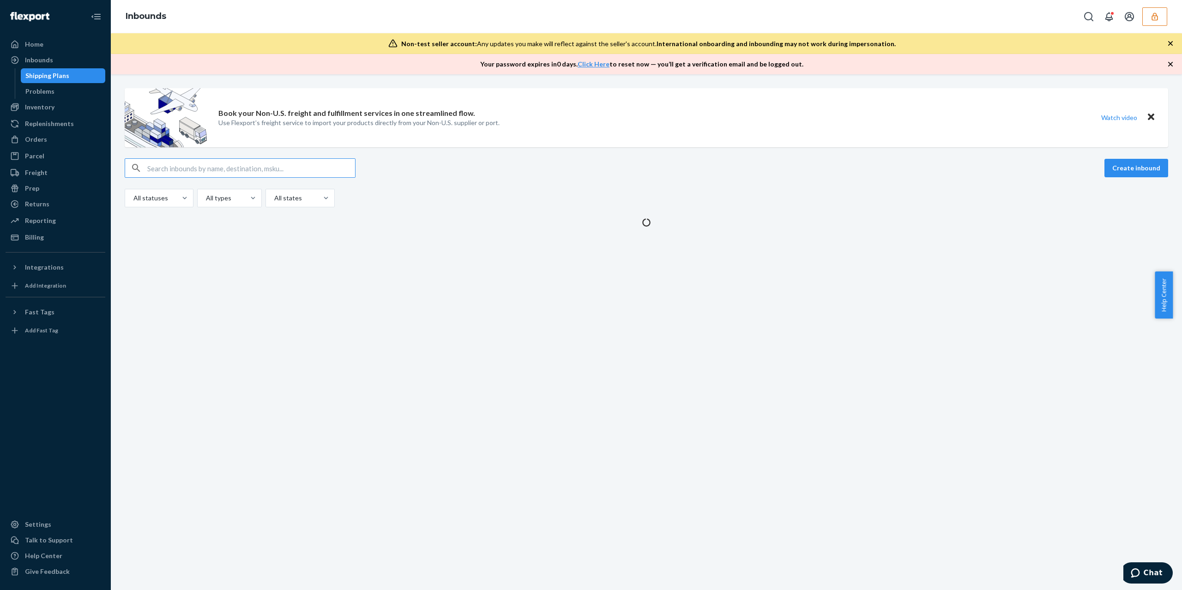
click at [277, 172] on input "text" at bounding box center [251, 168] width 208 height 18
paste input "https://portal.flexport.com/inventory/DJYQ2XPR8XQ"
type input "https://portal.flexport.com/inventory/DJYQ2XPR8XQ"
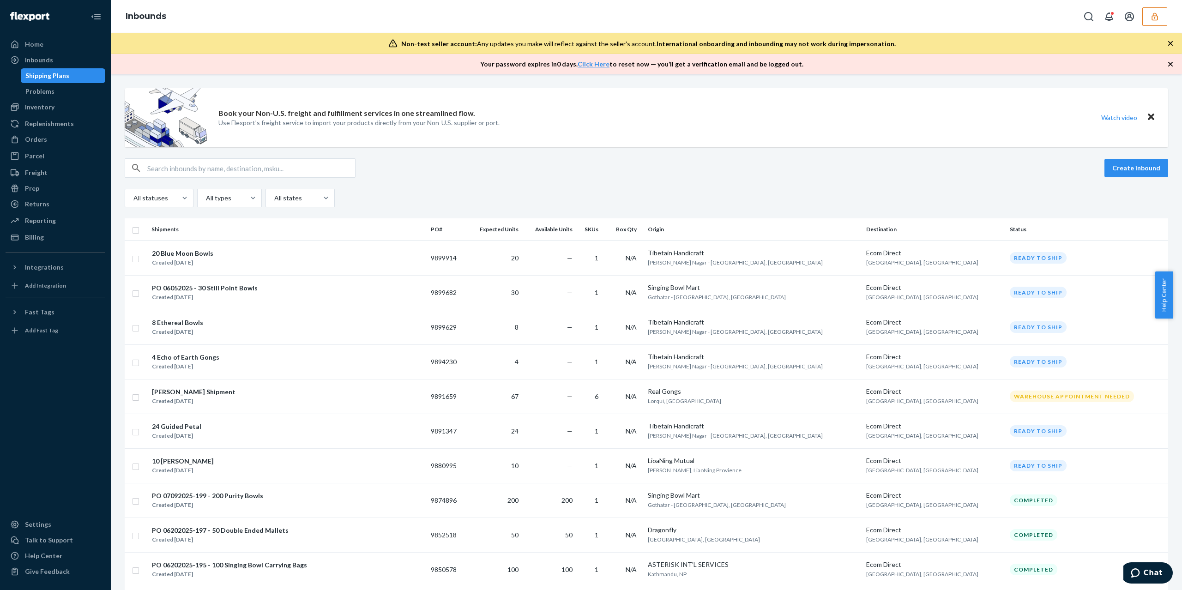
click at [1148, 18] on button "button" at bounding box center [1154, 16] width 25 height 18
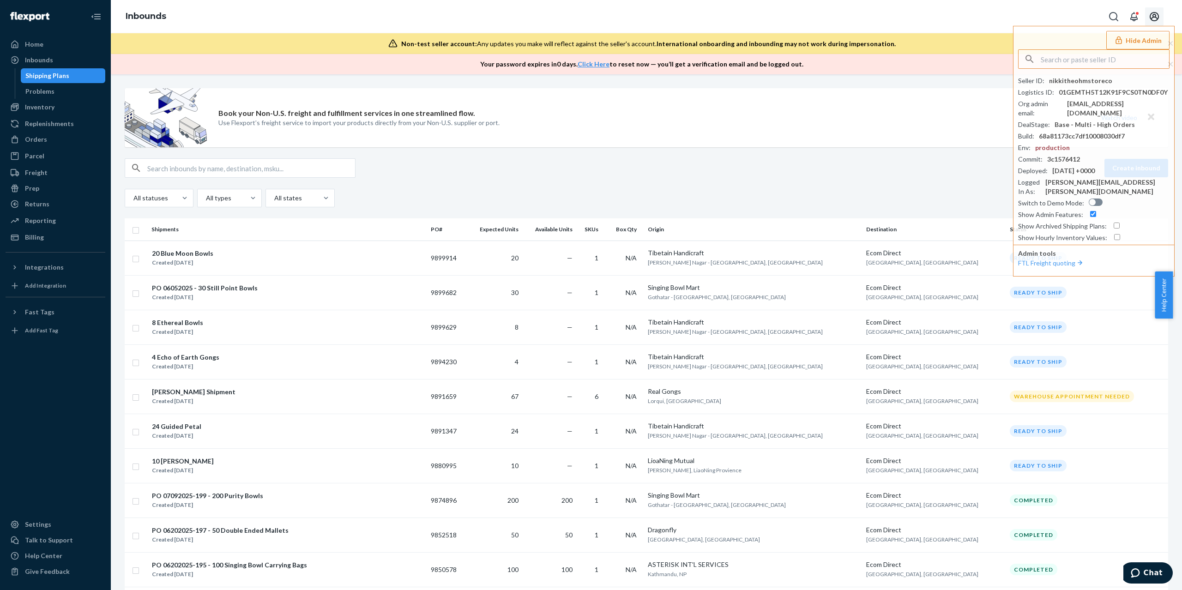
click at [1148, 19] on button "Open account menu" at bounding box center [1154, 16] width 18 height 18
click at [232, 171] on input "text" at bounding box center [251, 168] width 208 height 18
paste input "9880995"
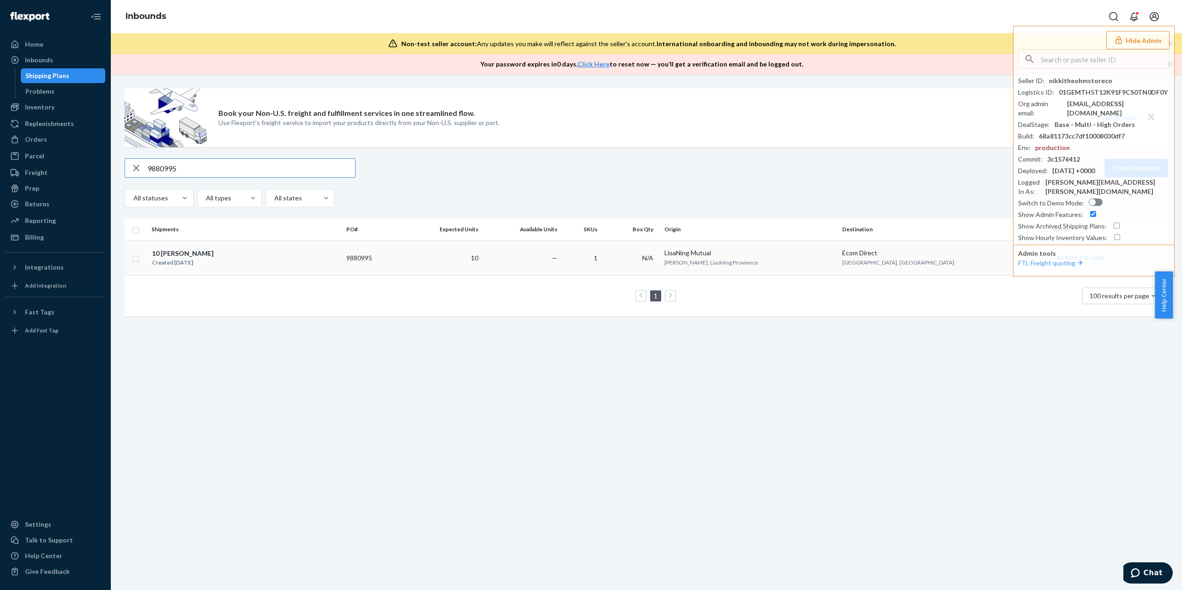
type input "9880995"
click at [561, 272] on td "—" at bounding box center [521, 258] width 79 height 35
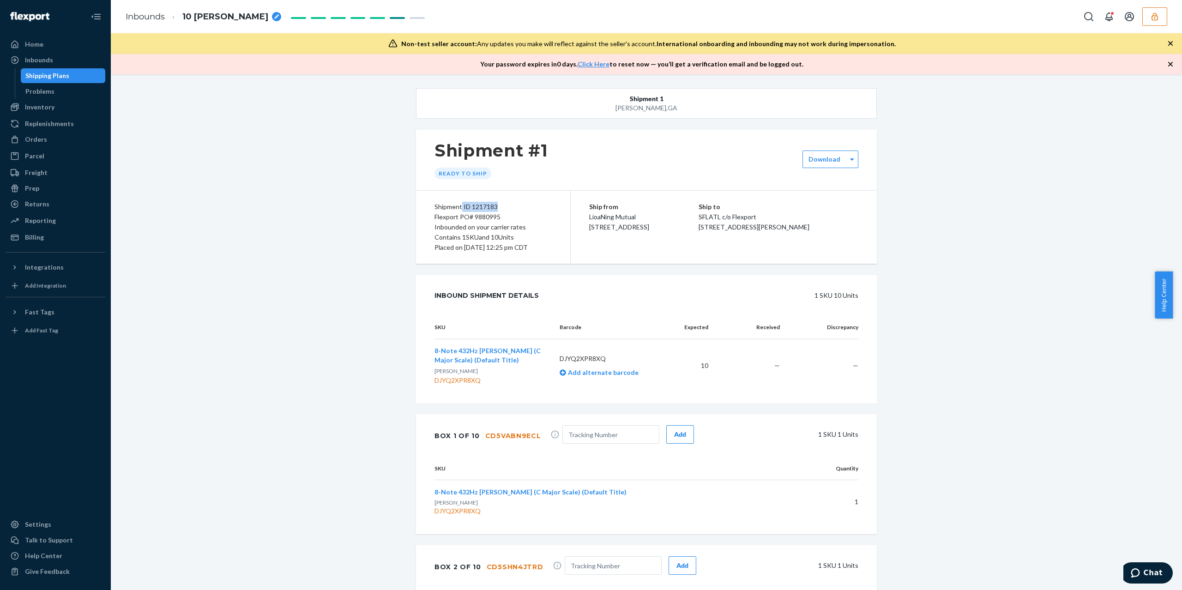
drag, startPoint x: 506, startPoint y: 208, endPoint x: 445, endPoint y: 293, distance: 104.6
click at [457, 206] on div "Shipment ID 1217183" at bounding box center [492, 207] width 117 height 10
copy div "ID 1217183"
click at [529, 215] on div "Flexport PO# 9880995" at bounding box center [492, 217] width 117 height 10
drag, startPoint x: 506, startPoint y: 205, endPoint x: 152, endPoint y: 209, distance: 353.7
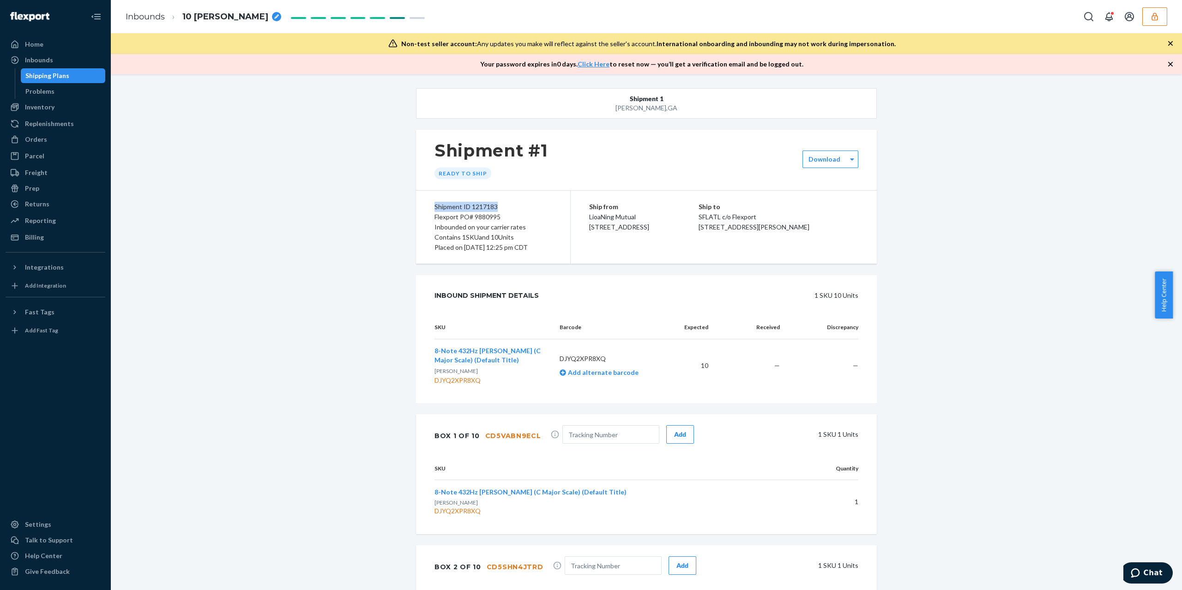
click at [434, 209] on div "Shipment ID 1217183" at bounding box center [492, 207] width 117 height 10
copy div "Shipment ID 1217183"
